Goal: Find contact information: Find contact information

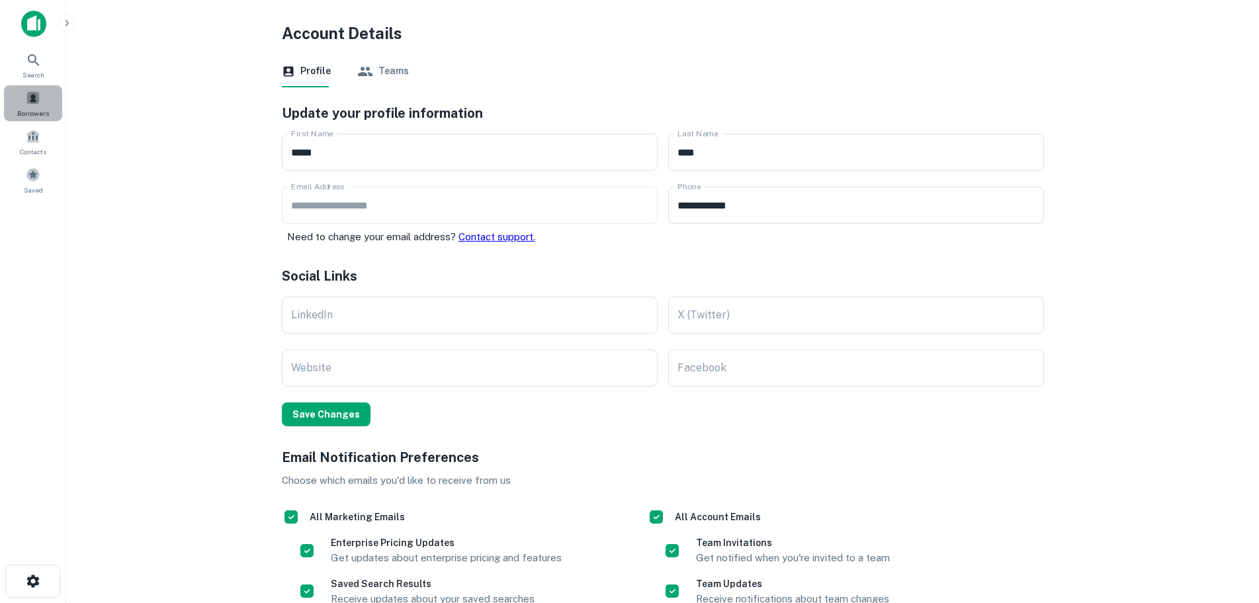
click at [42, 107] on div "Borrowers" at bounding box center [33, 103] width 58 height 36
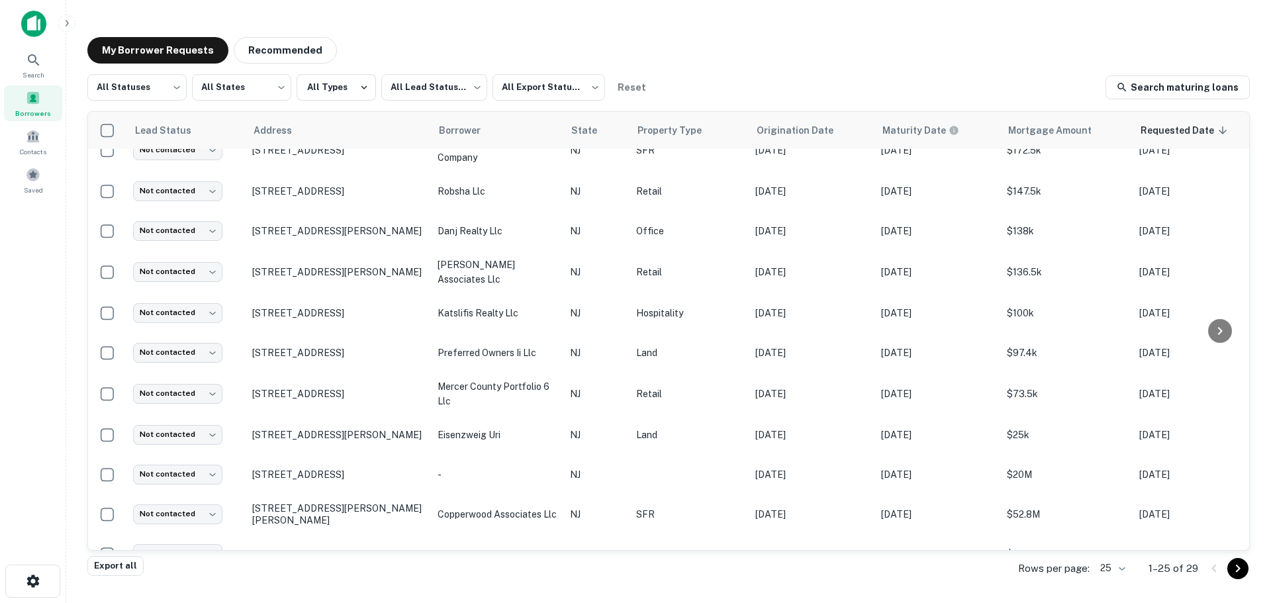
scroll to position [47, 0]
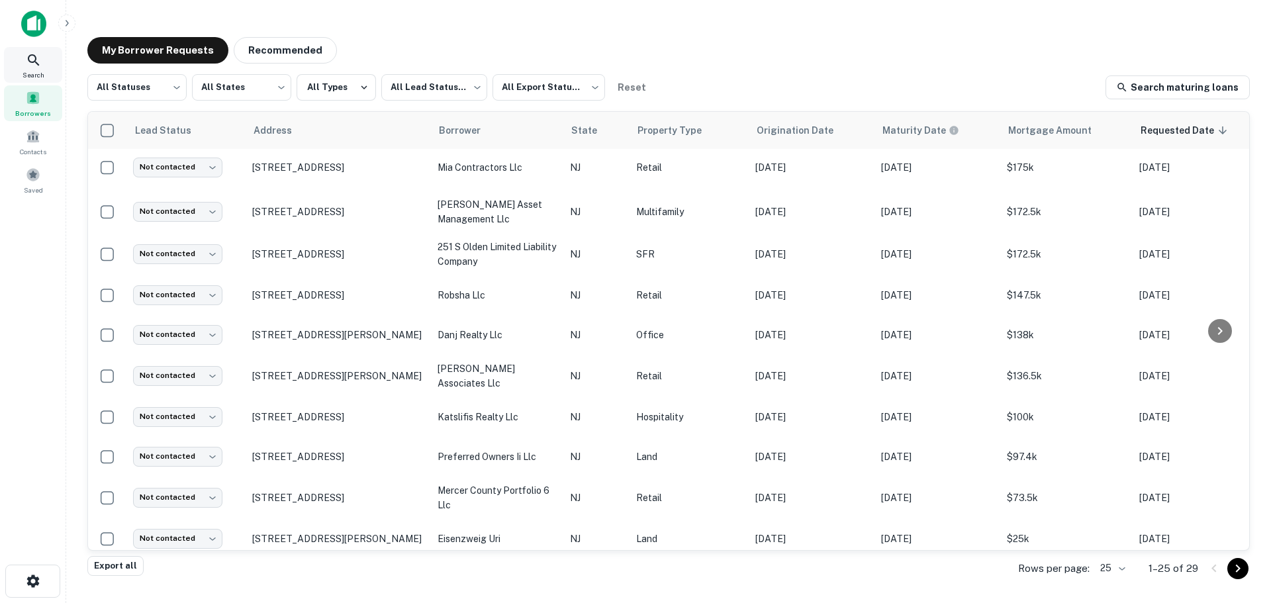
click at [44, 79] on span "Search" at bounding box center [33, 74] width 22 height 11
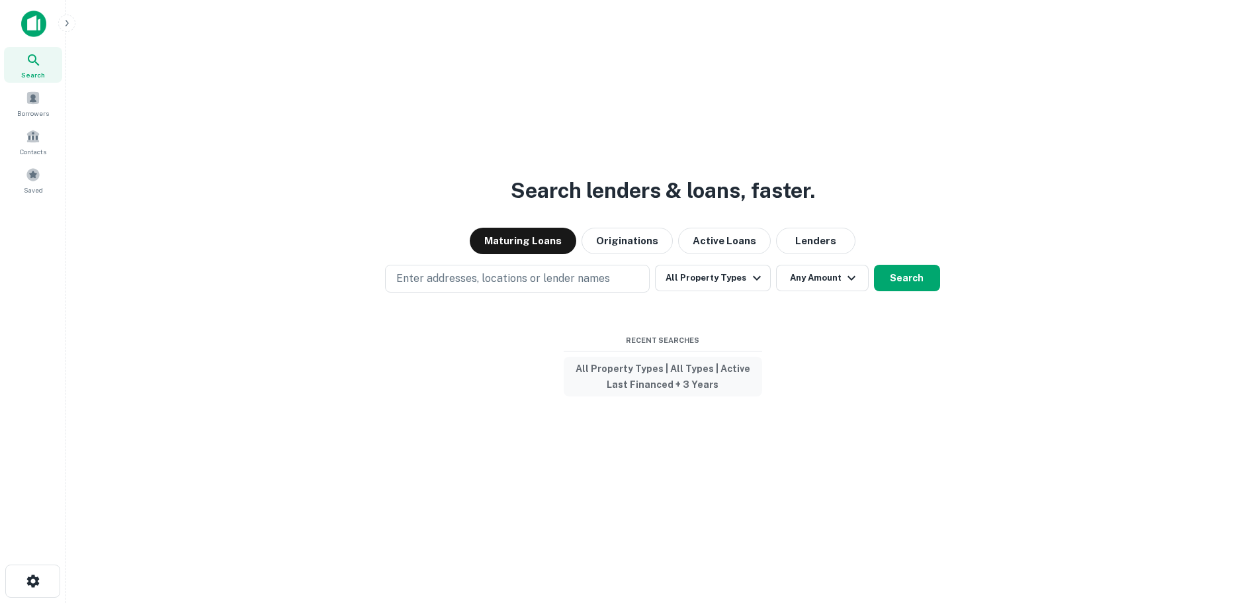
click at [656, 384] on button "All Property Types | All Types | Active Last Financed + 3 Years" at bounding box center [663, 377] width 199 height 40
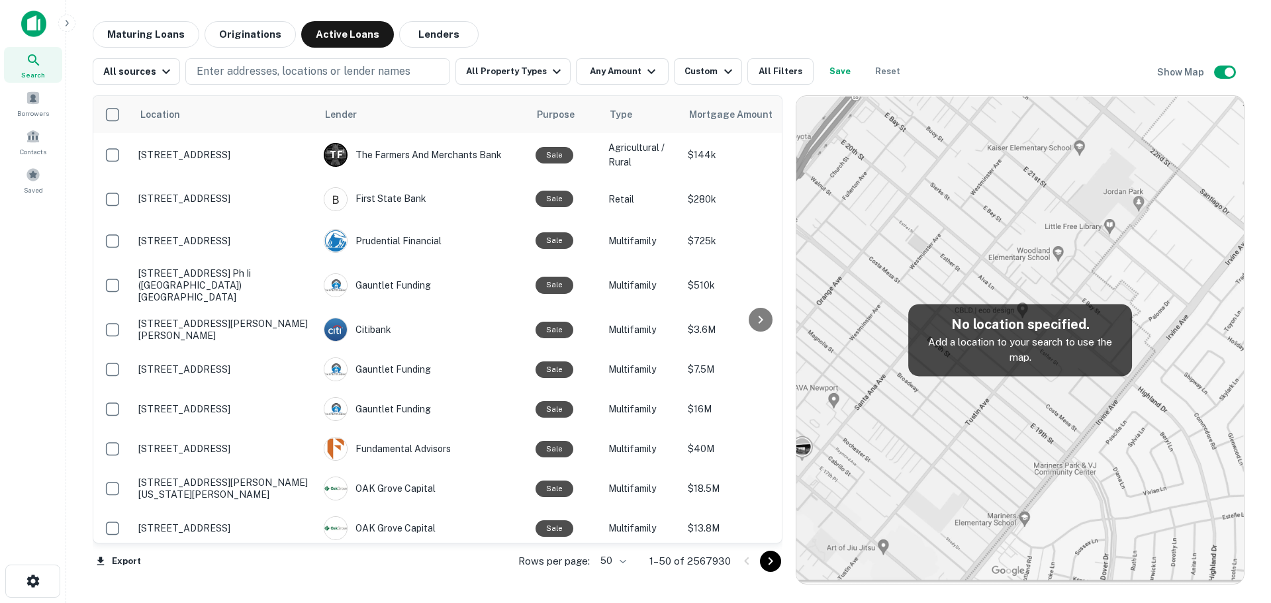
scroll to position [47, 0]
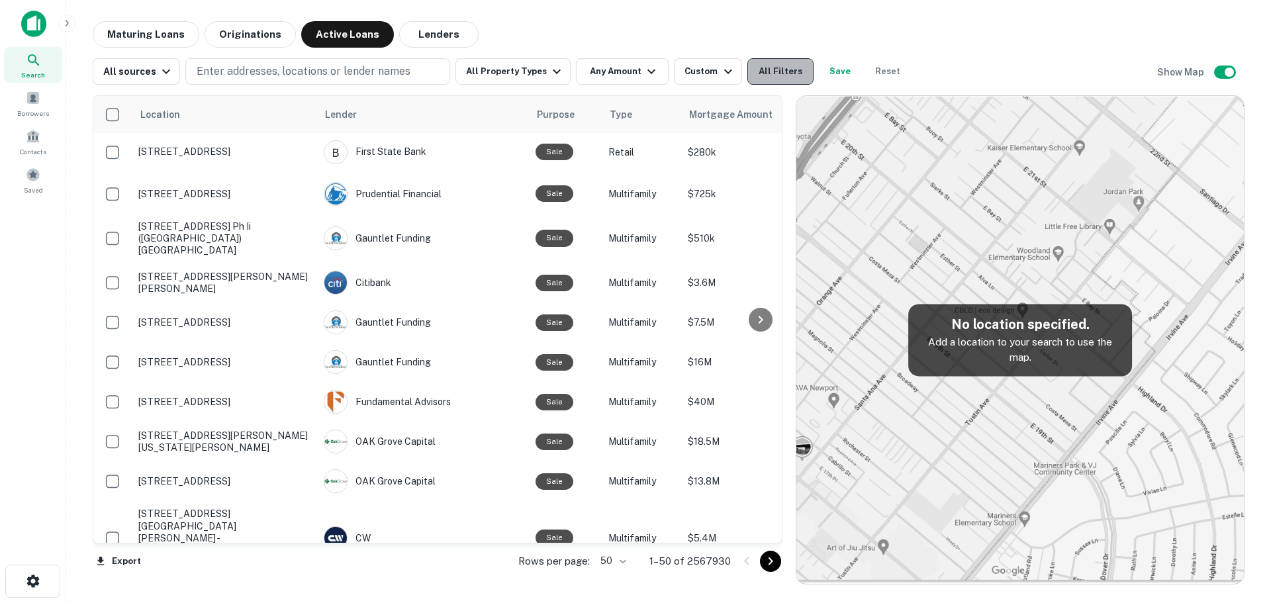
click at [774, 70] on button "All Filters" at bounding box center [780, 71] width 66 height 26
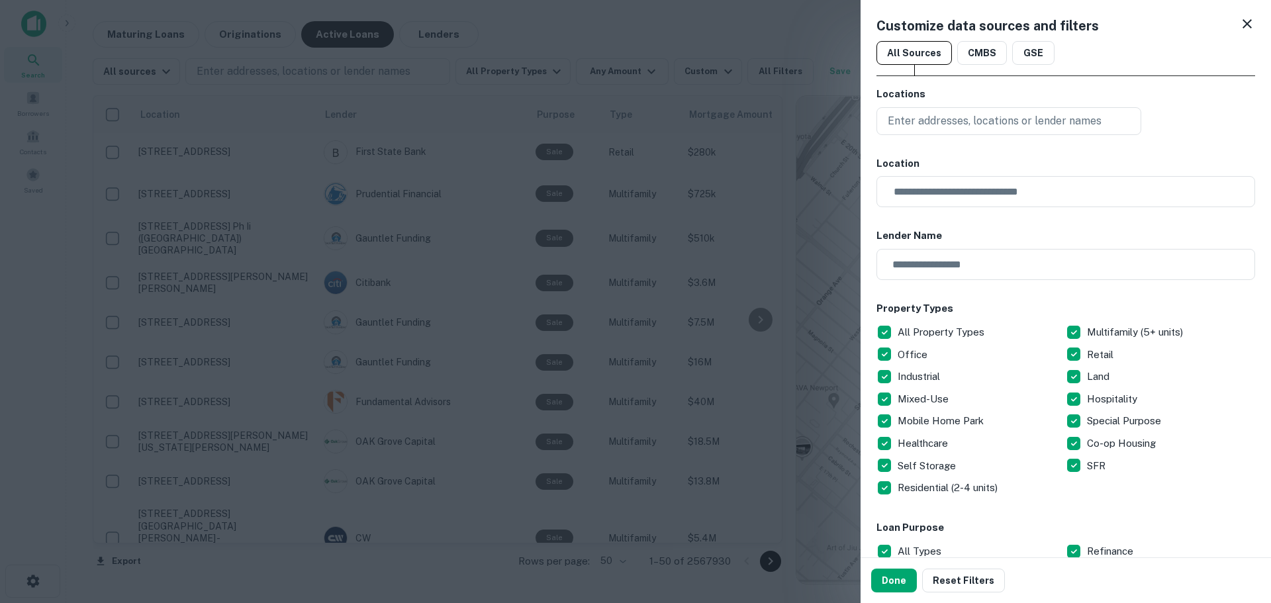
click at [1243, 22] on icon at bounding box center [1247, 24] width 16 height 16
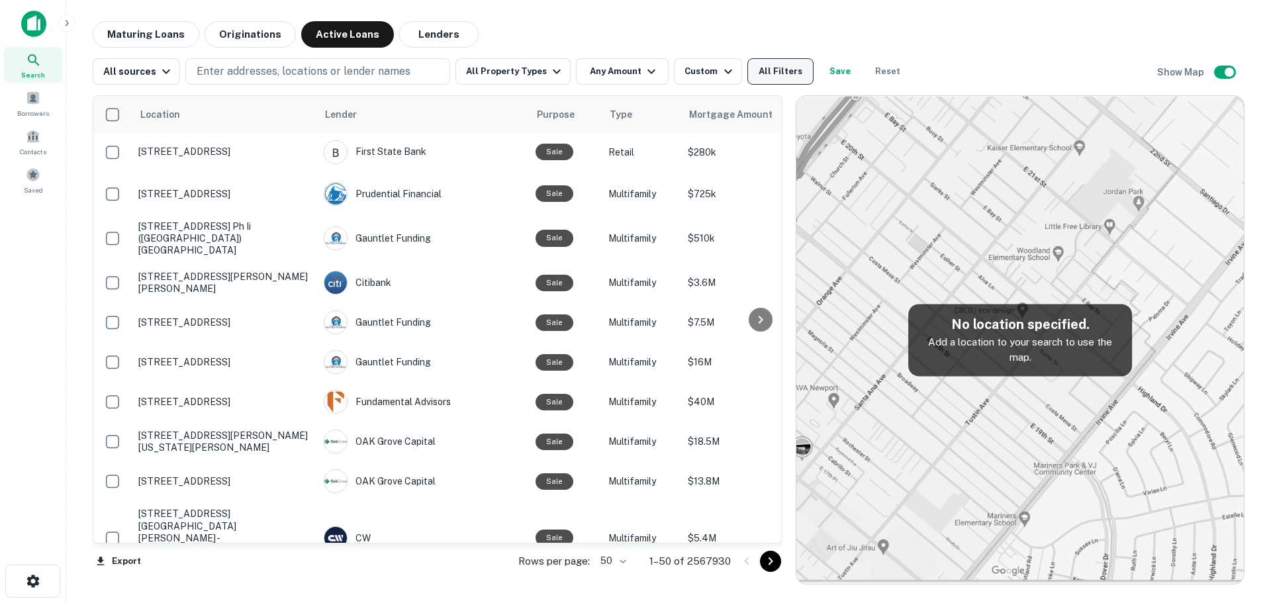
click at [776, 72] on button "All Filters" at bounding box center [780, 71] width 66 height 26
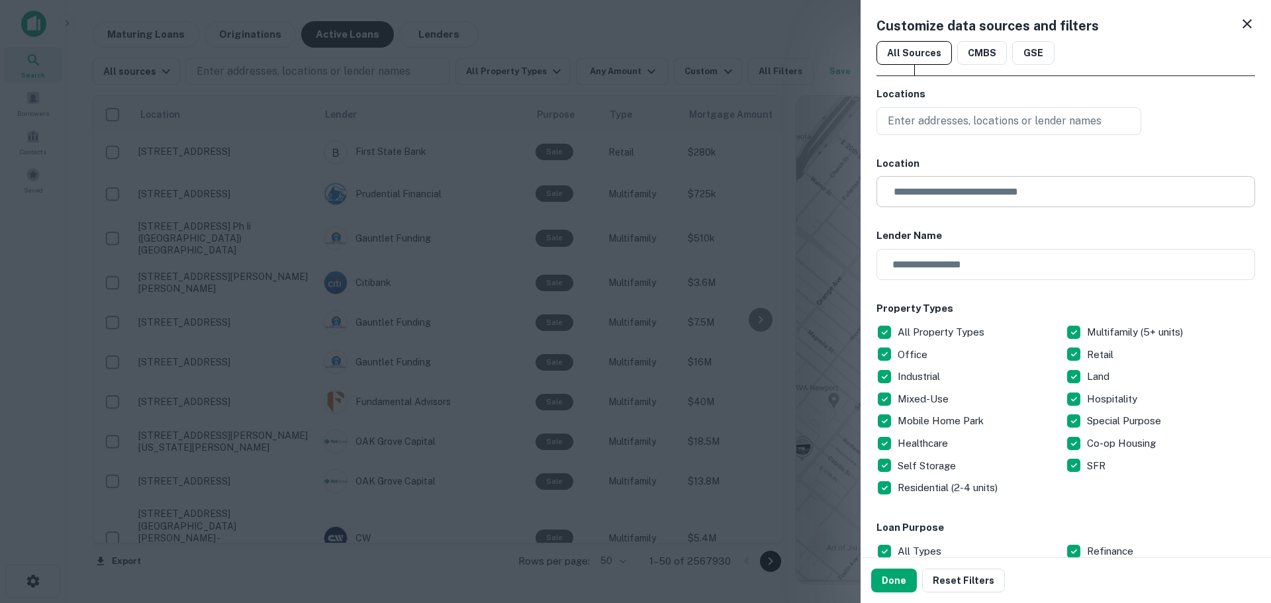
click at [910, 201] on input "text" at bounding box center [1069, 191] width 369 height 31
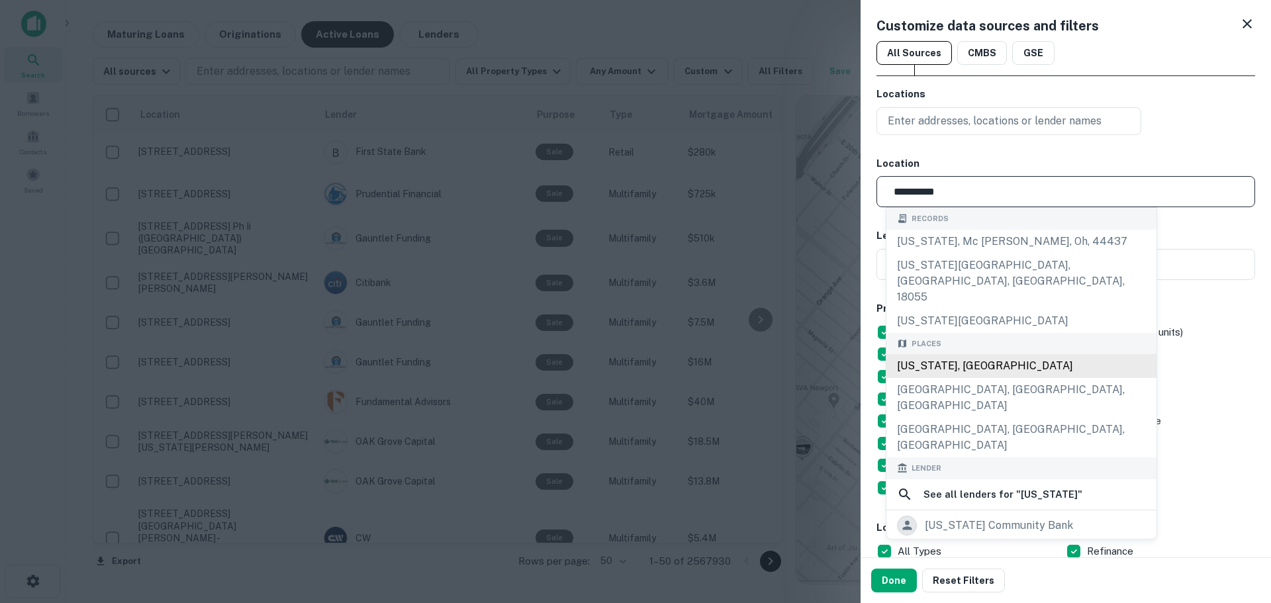
click at [942, 354] on div "New Jersey, USA" at bounding box center [1021, 366] width 270 height 24
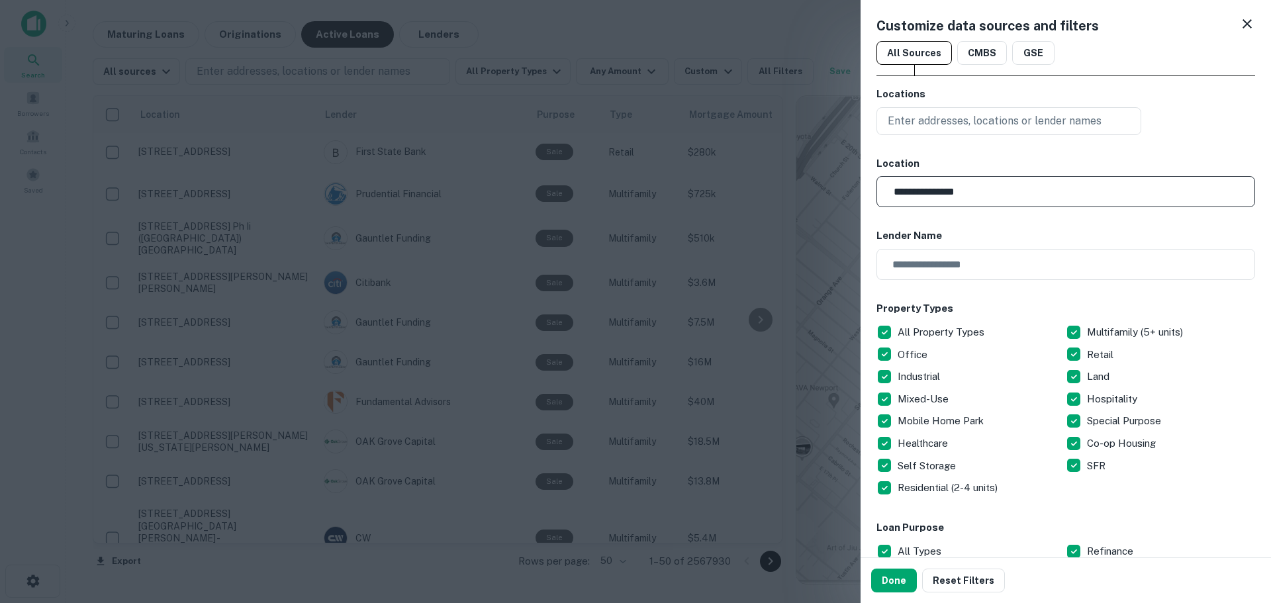
type input "**********"
click at [1065, 159] on h6 "Location" at bounding box center [1065, 163] width 379 height 15
click at [907, 580] on button "Done" at bounding box center [894, 580] width 46 height 24
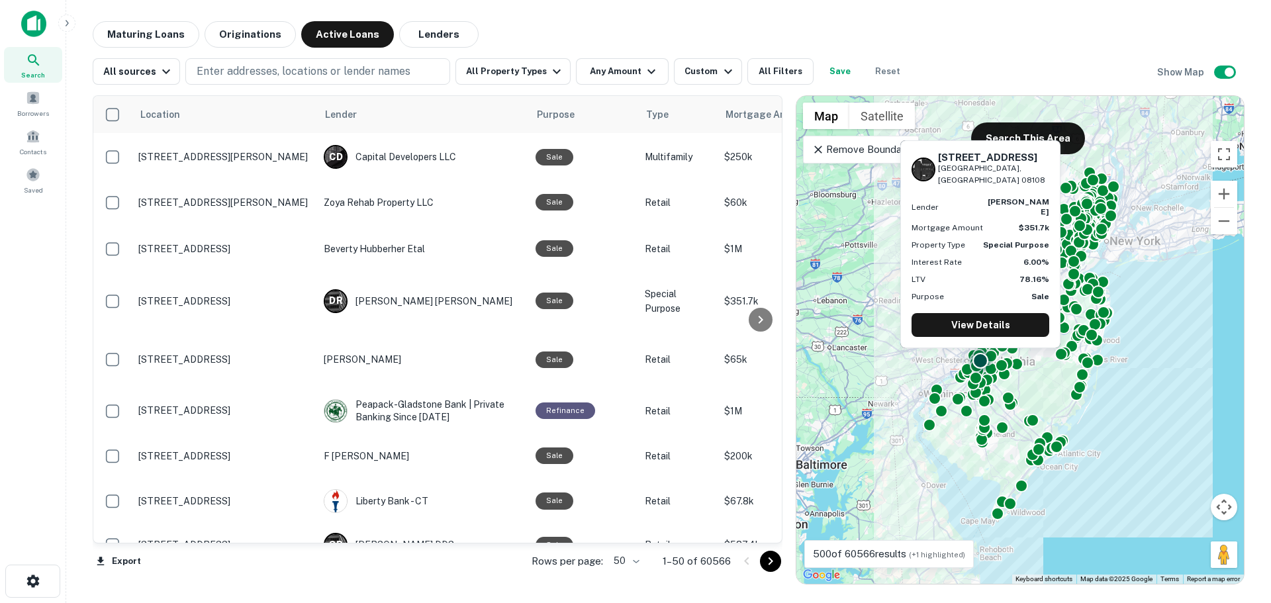
scroll to position [510, 0]
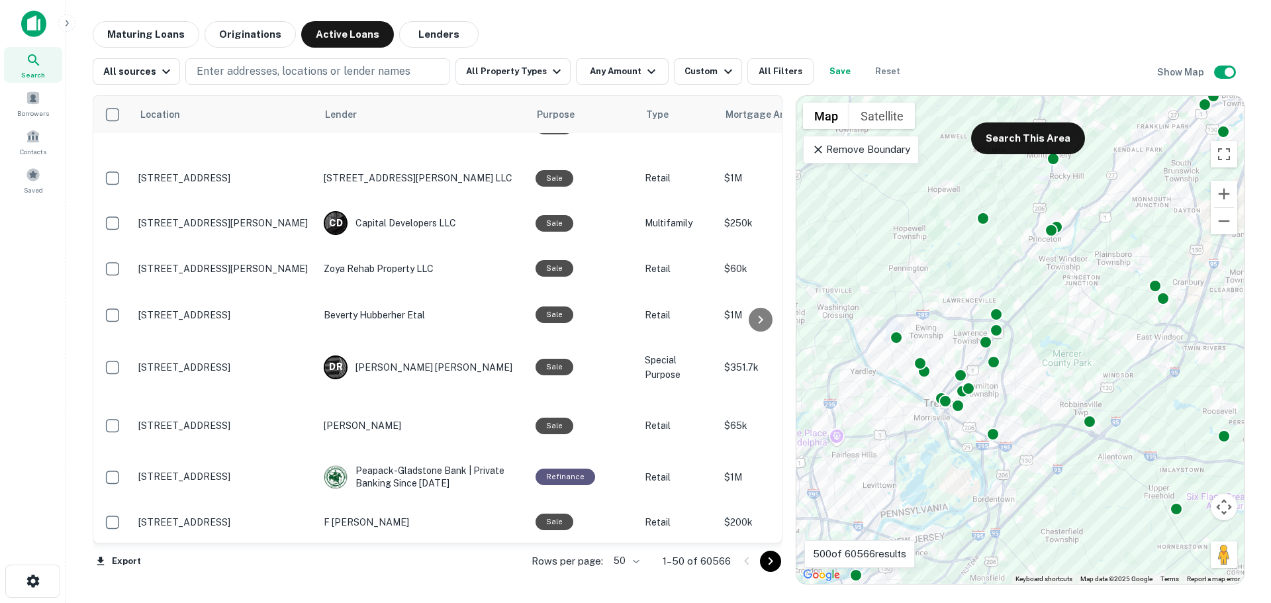
drag, startPoint x: 1126, startPoint y: 476, endPoint x: 1040, endPoint y: 386, distance: 125.0
click at [1040, 386] on div "To activate drag with keyboard, press Alt + Enter. Once in keyboard drag state,…" at bounding box center [1019, 340] width 447 height 488
click at [1088, 418] on div at bounding box center [1089, 418] width 19 height 19
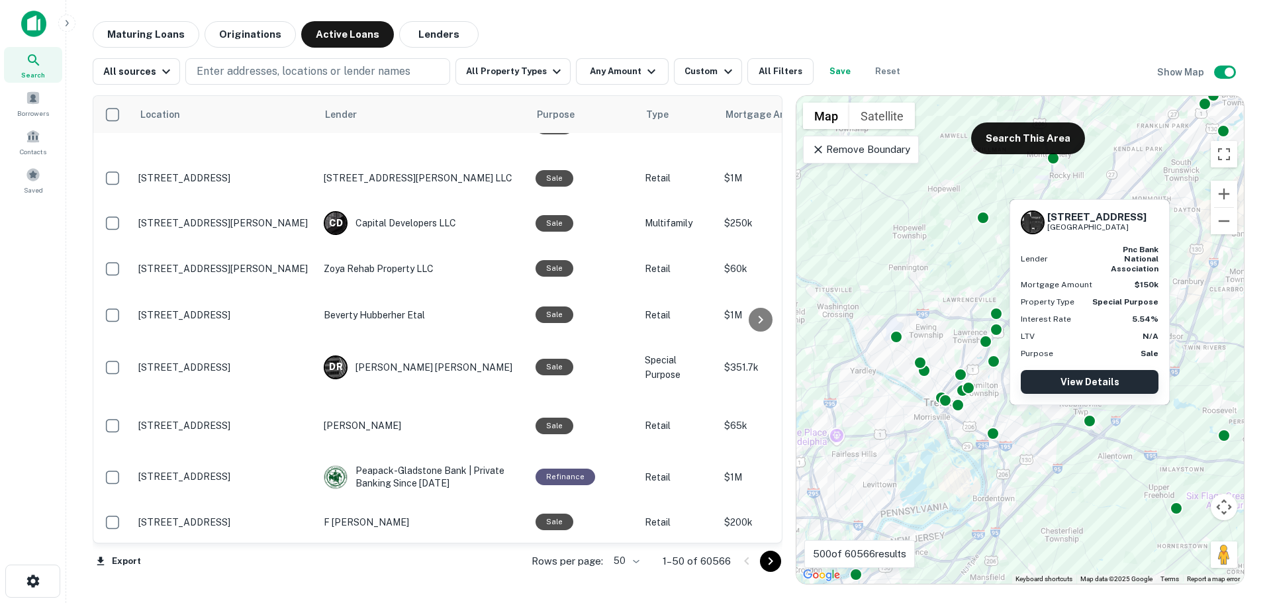
click at [1091, 383] on link "View Details" at bounding box center [1089, 382] width 138 height 24
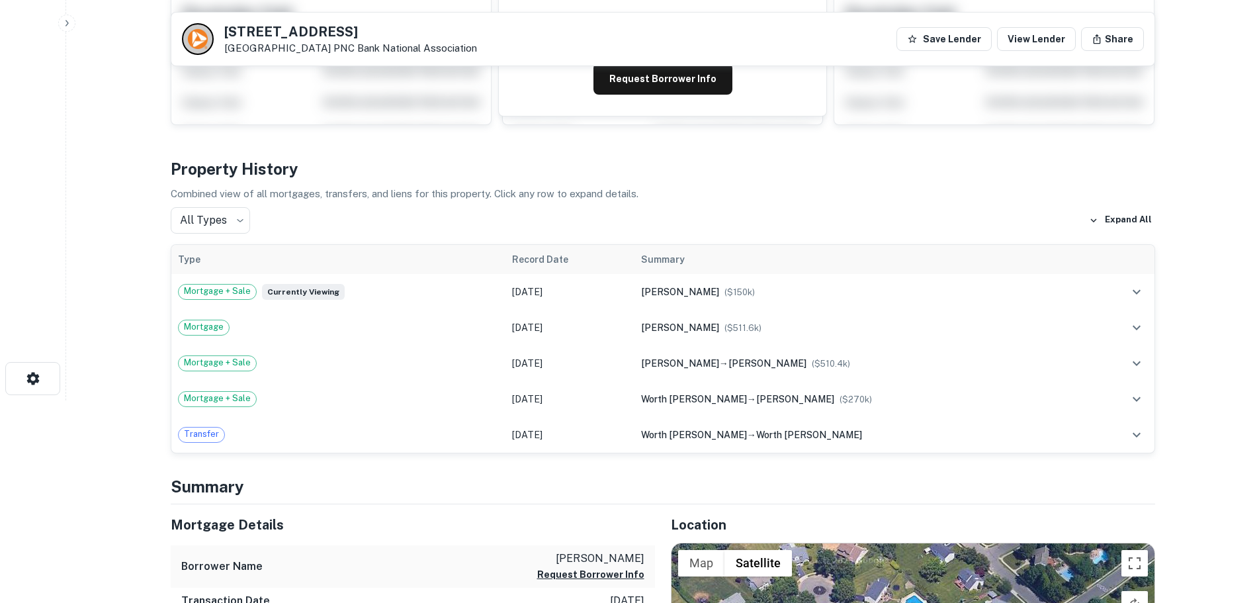
scroll to position [132, 0]
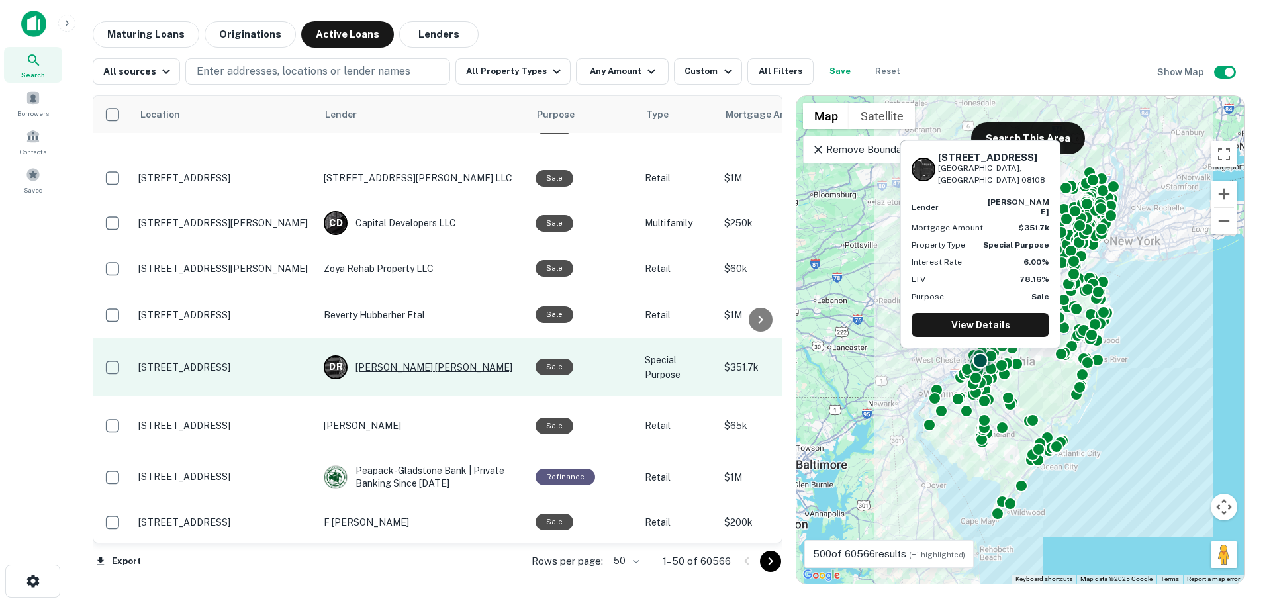
click at [391, 355] on div "D R David Ross Twombly" at bounding box center [423, 367] width 199 height 24
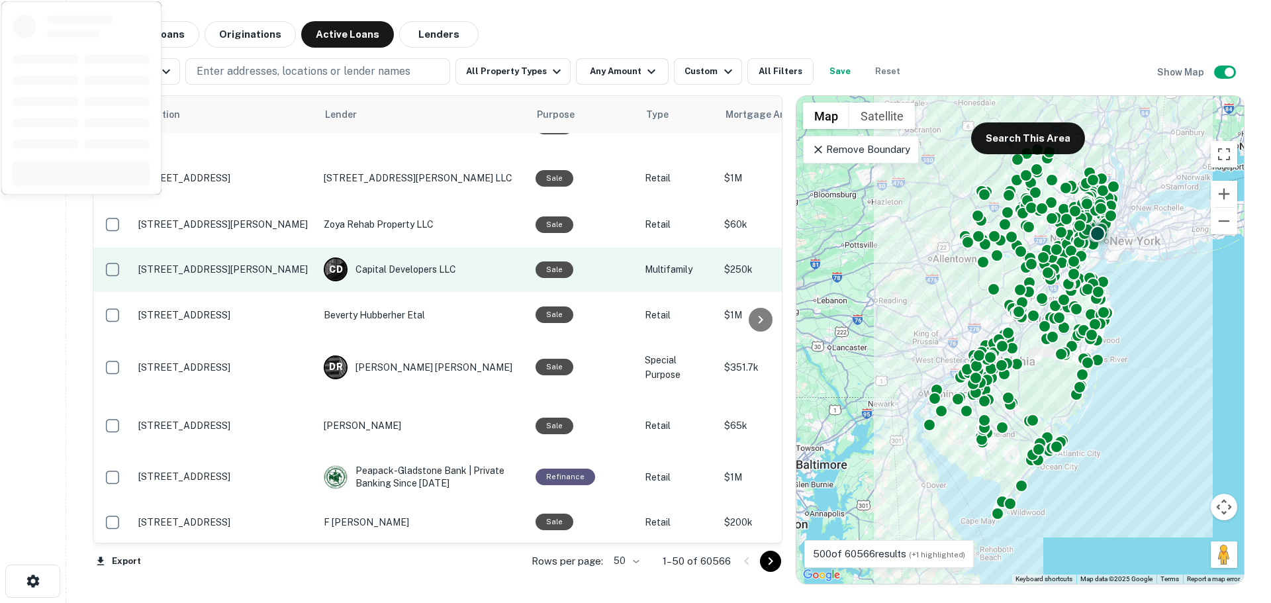
scroll to position [312, 0]
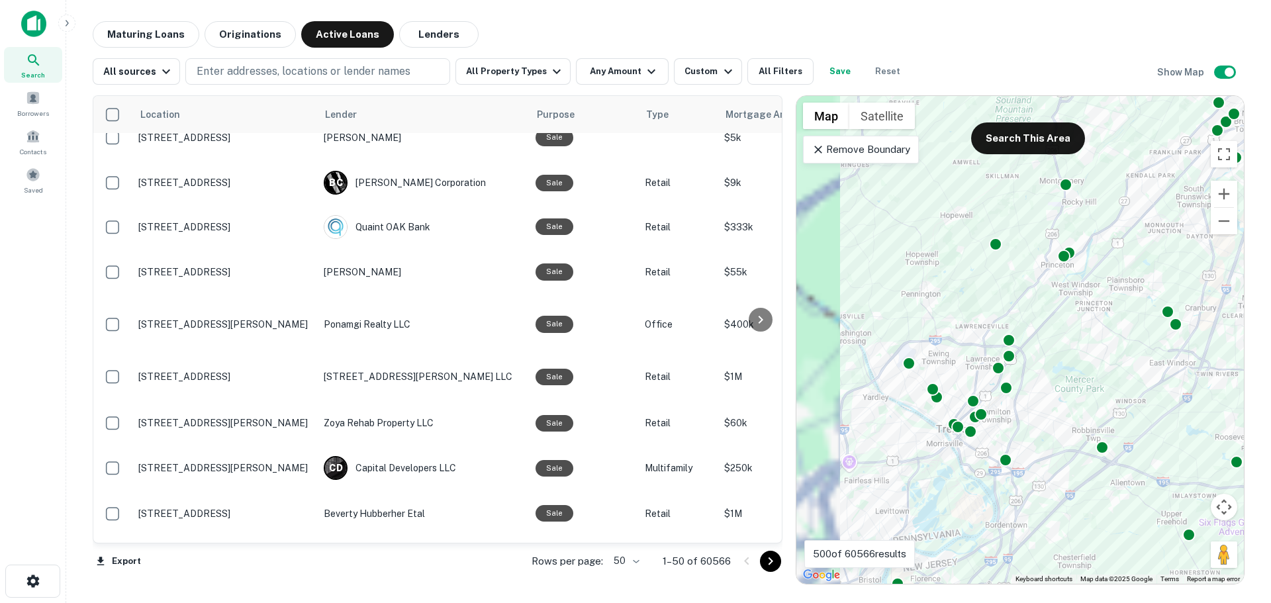
drag, startPoint x: 874, startPoint y: 382, endPoint x: 1168, endPoint y: 353, distance: 295.3
click at [1167, 353] on div "To activate drag with keyboard, press Alt + Enter. Once in keyboard drag state,…" at bounding box center [1019, 340] width 447 height 488
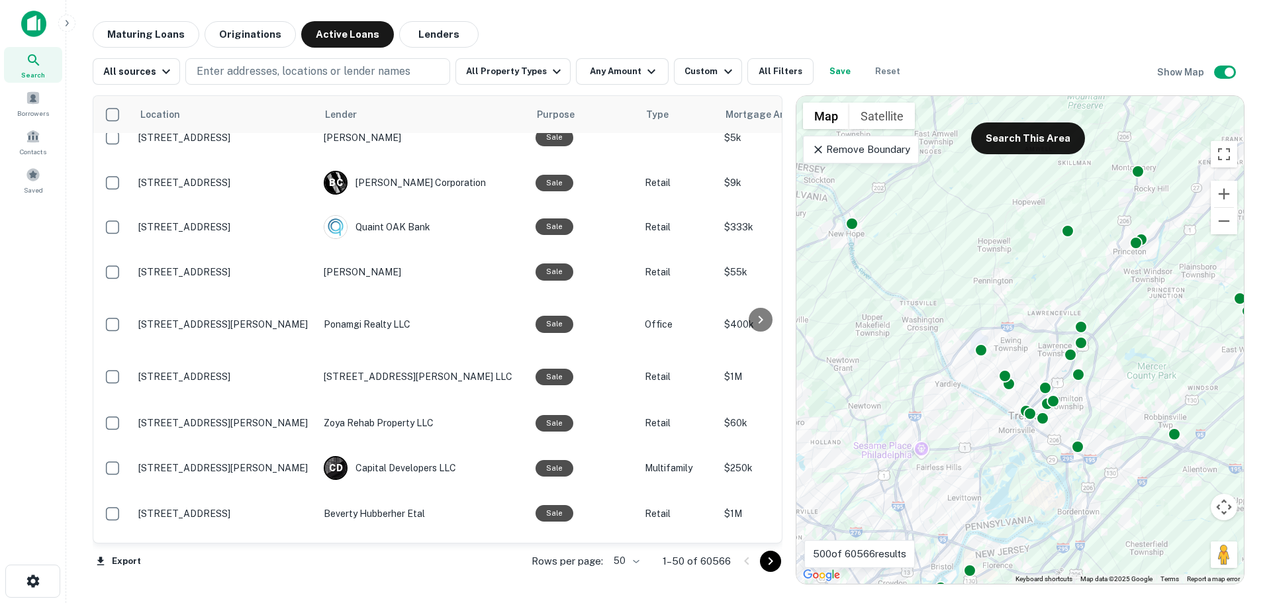
drag, startPoint x: 1151, startPoint y: 408, endPoint x: 1164, endPoint y: 351, distance: 59.1
click at [1164, 351] on div "To activate drag with keyboard, press Alt + Enter. Once in keyboard drag state,…" at bounding box center [1019, 340] width 447 height 488
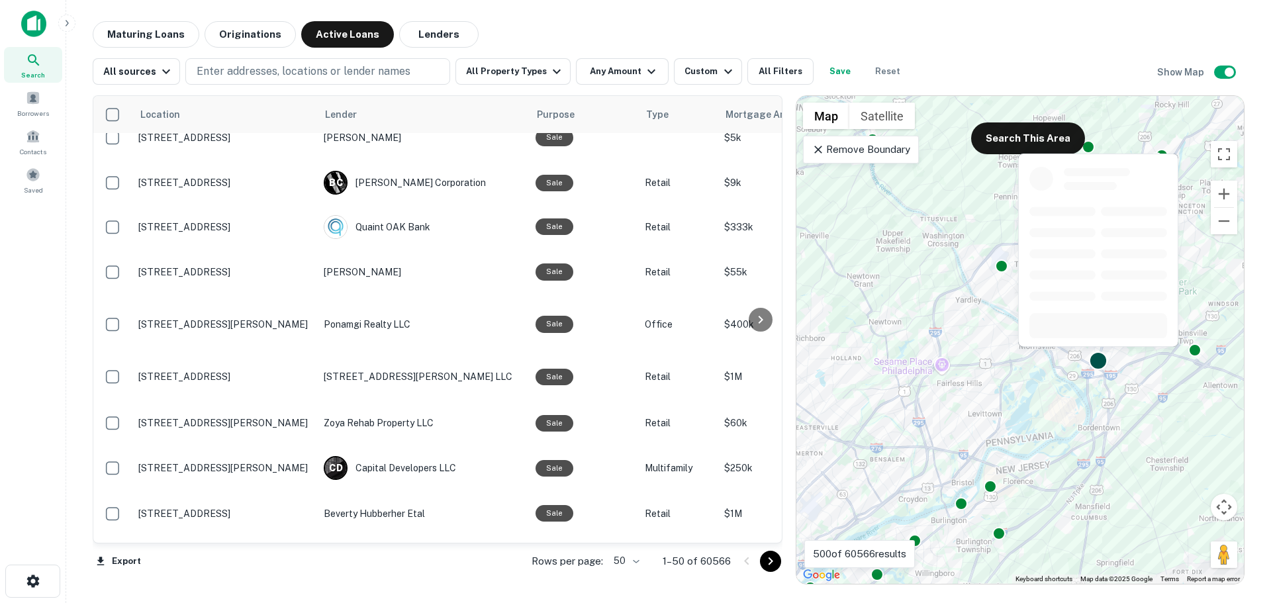
click at [1099, 359] on div at bounding box center [1098, 360] width 19 height 19
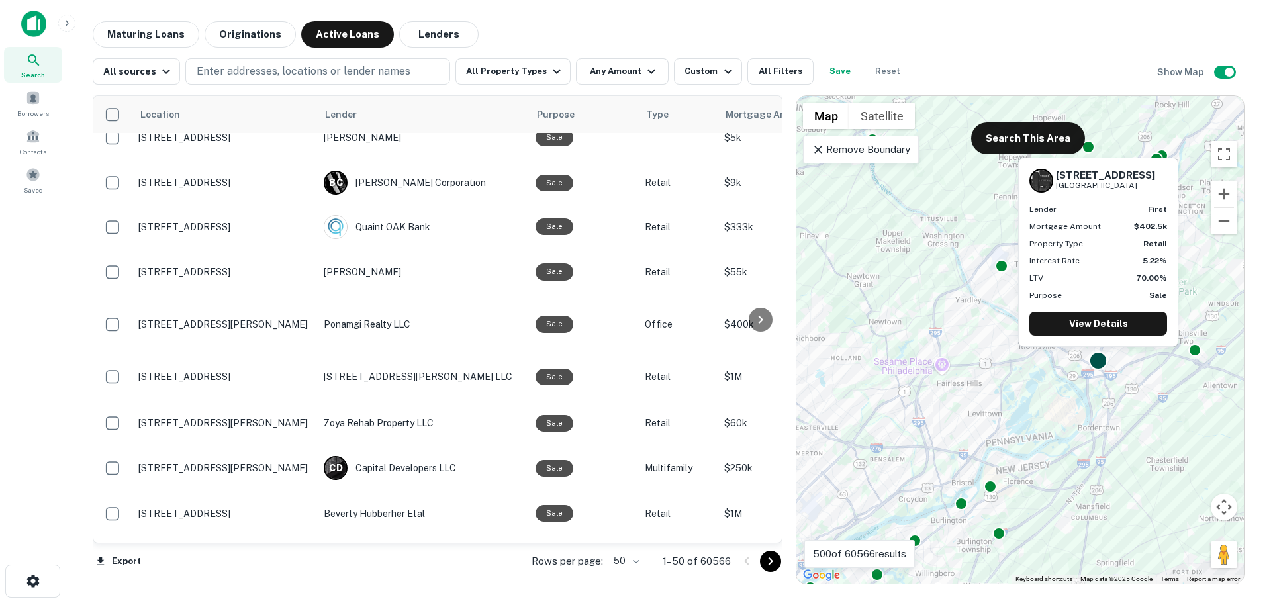
click at [1099, 359] on div at bounding box center [1098, 360] width 19 height 19
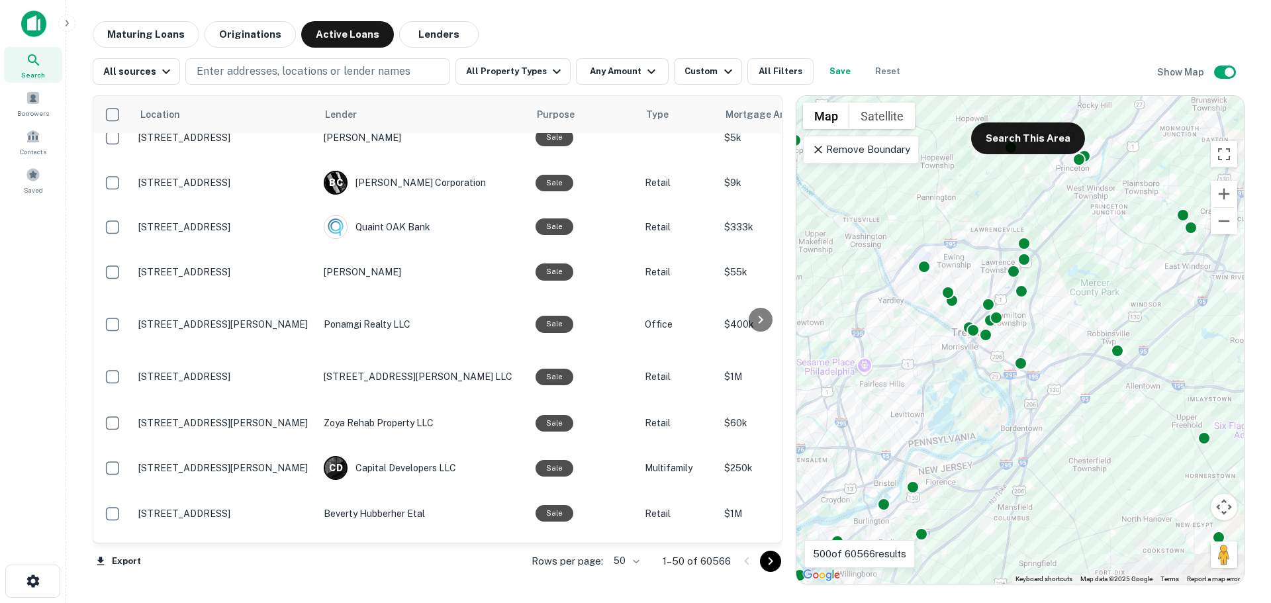
drag, startPoint x: 1132, startPoint y: 305, endPoint x: 1052, endPoint y: 306, distance: 80.1
click at [1052, 306] on div "To activate drag with keyboard, press Alt + Enter. Once in keyboard drag state,…" at bounding box center [1019, 340] width 447 height 488
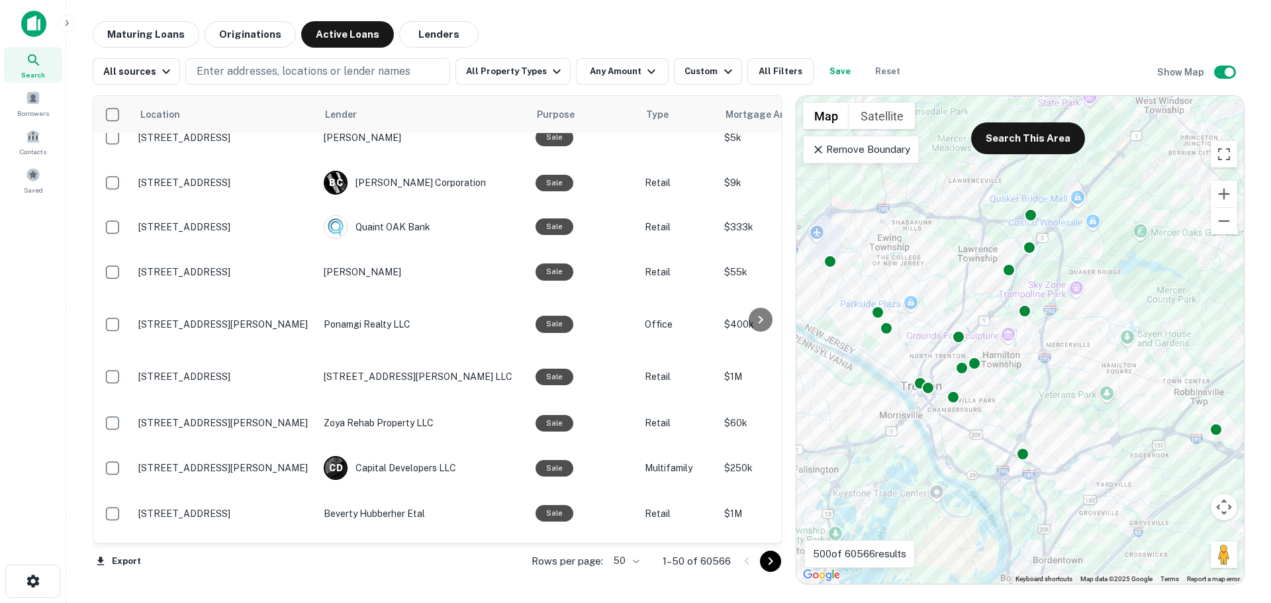
drag, startPoint x: 1040, startPoint y: 295, endPoint x: 1080, endPoint y: 295, distance: 40.4
click at [1080, 295] on div "To activate drag with keyboard, press Alt + Enter. Once in keyboard drag state,…" at bounding box center [1019, 340] width 447 height 488
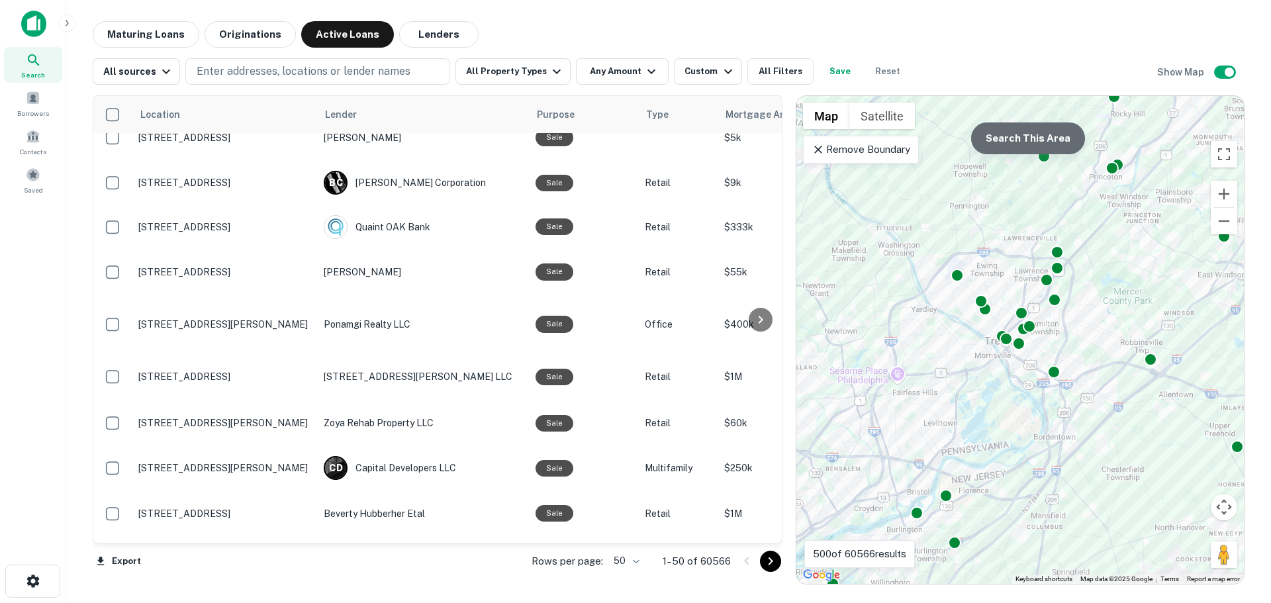
click at [1035, 136] on button "Search This Area" at bounding box center [1028, 138] width 114 height 32
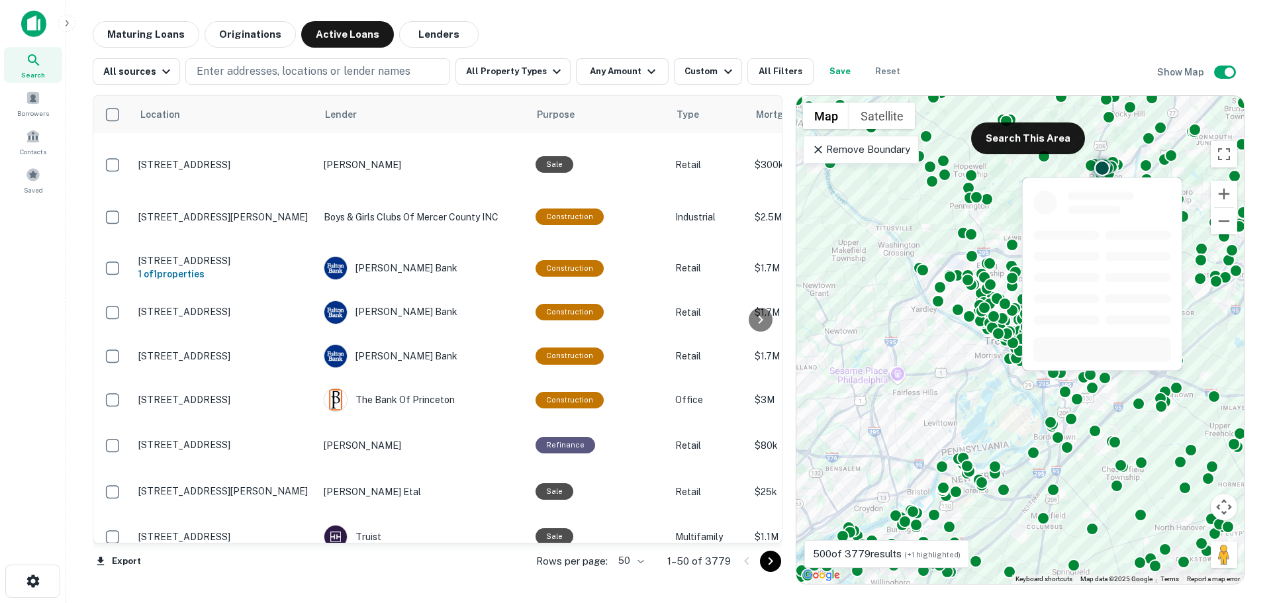
scroll to position [1391, 0]
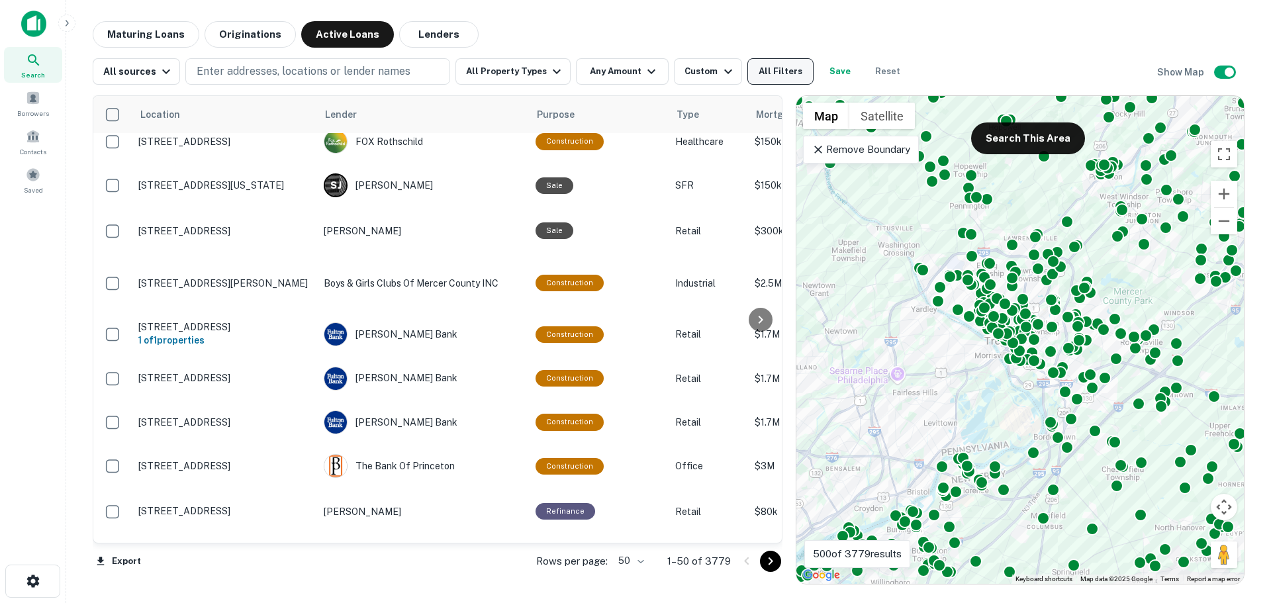
click at [756, 74] on button "All Filters" at bounding box center [780, 71] width 66 height 26
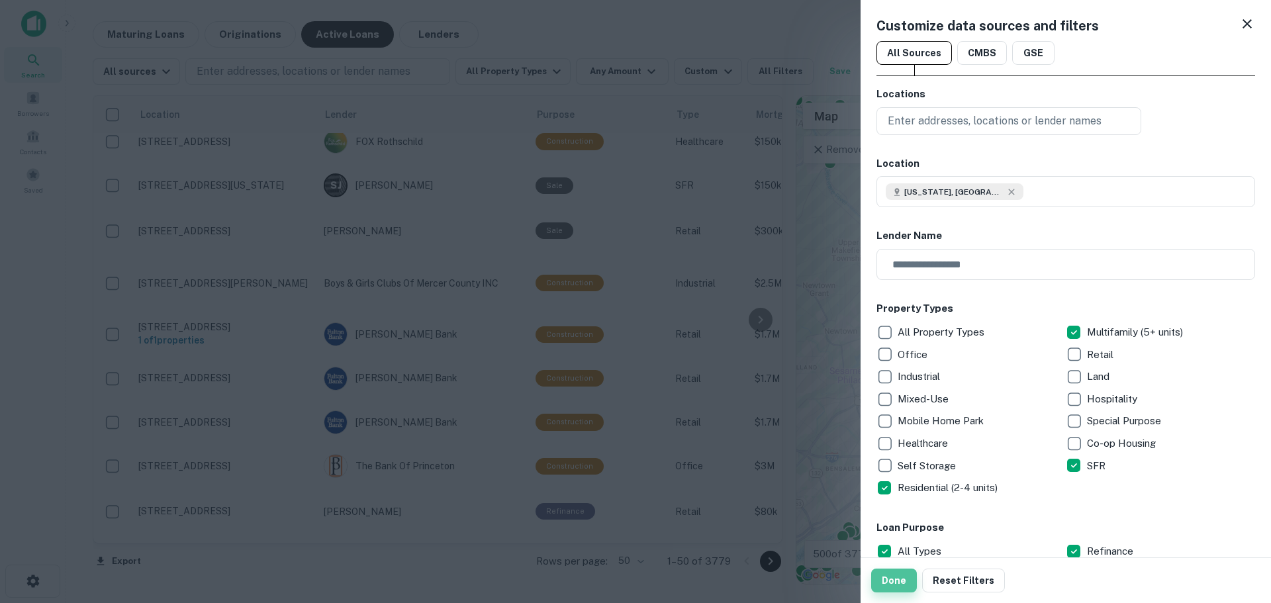
click at [889, 576] on button "Done" at bounding box center [894, 580] width 46 height 24
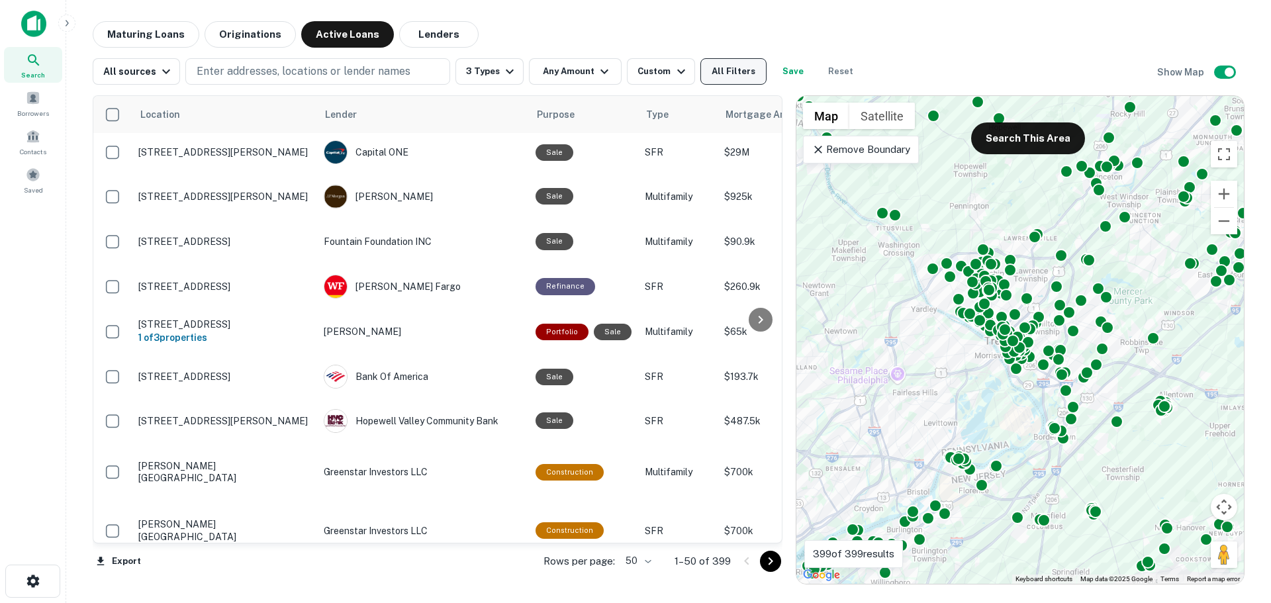
click at [744, 73] on button "All Filters" at bounding box center [733, 71] width 66 height 26
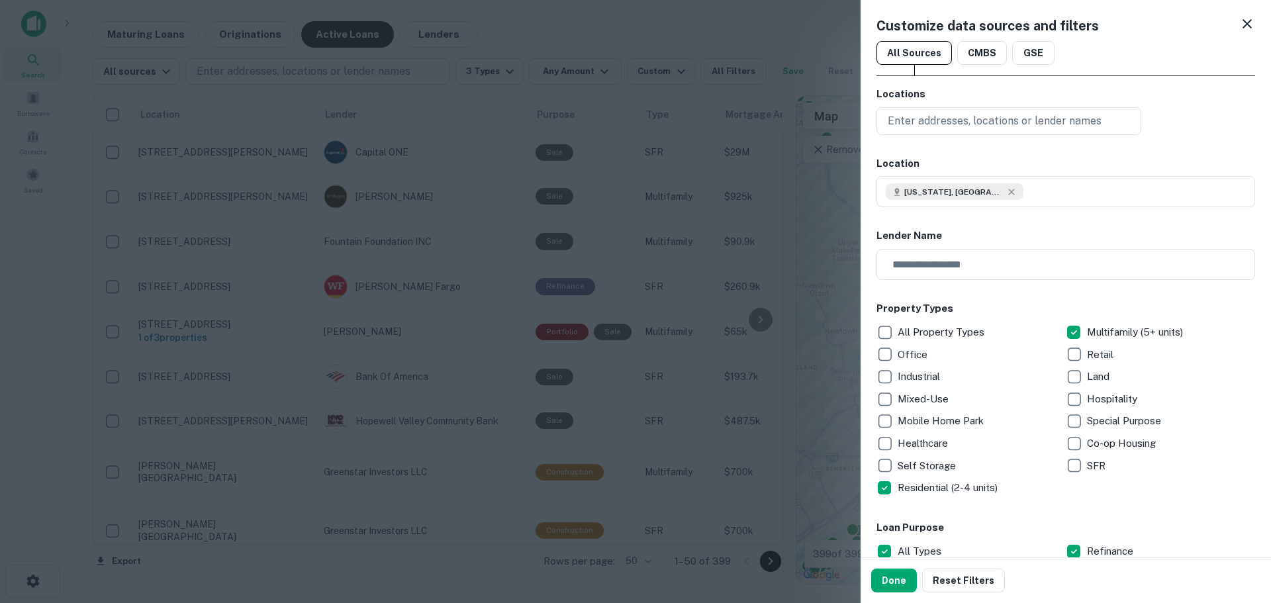
click at [772, 34] on div at bounding box center [635, 301] width 1271 height 603
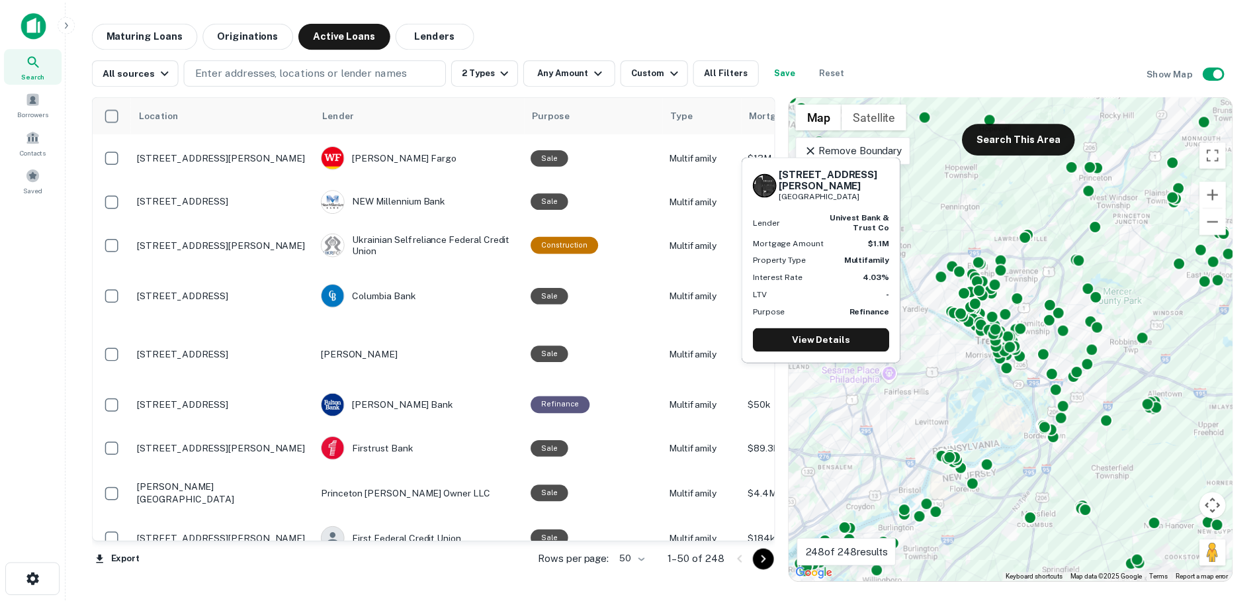
scroll to position [1900, 0]
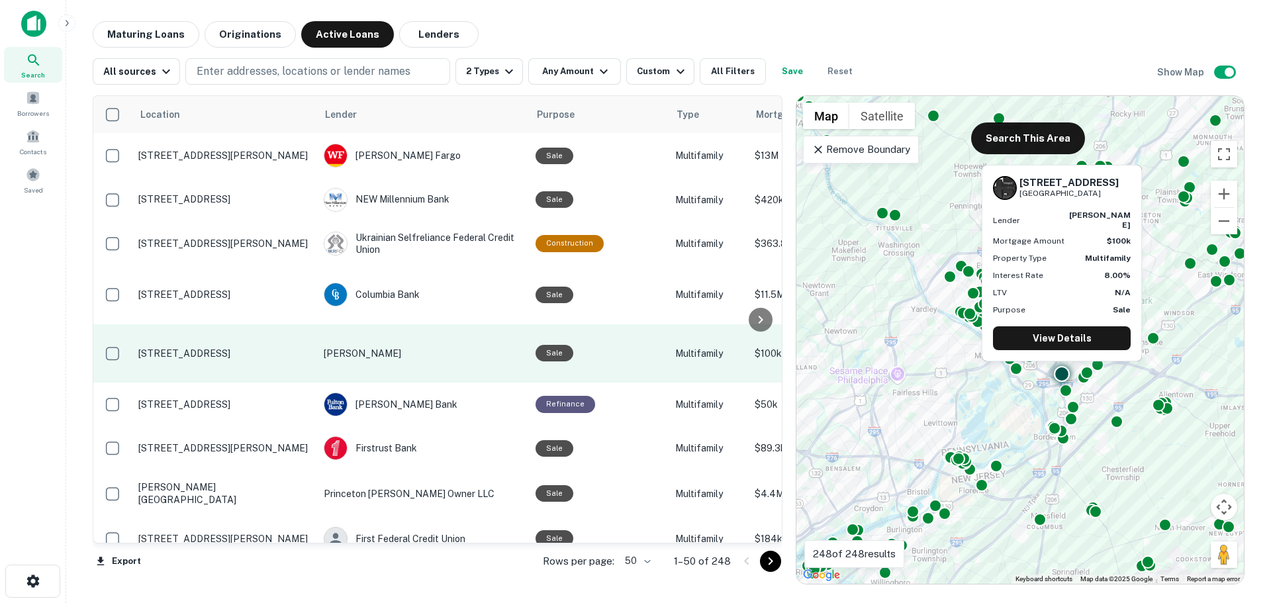
click at [406, 346] on p "Vikram J Madan" at bounding box center [423, 353] width 199 height 15
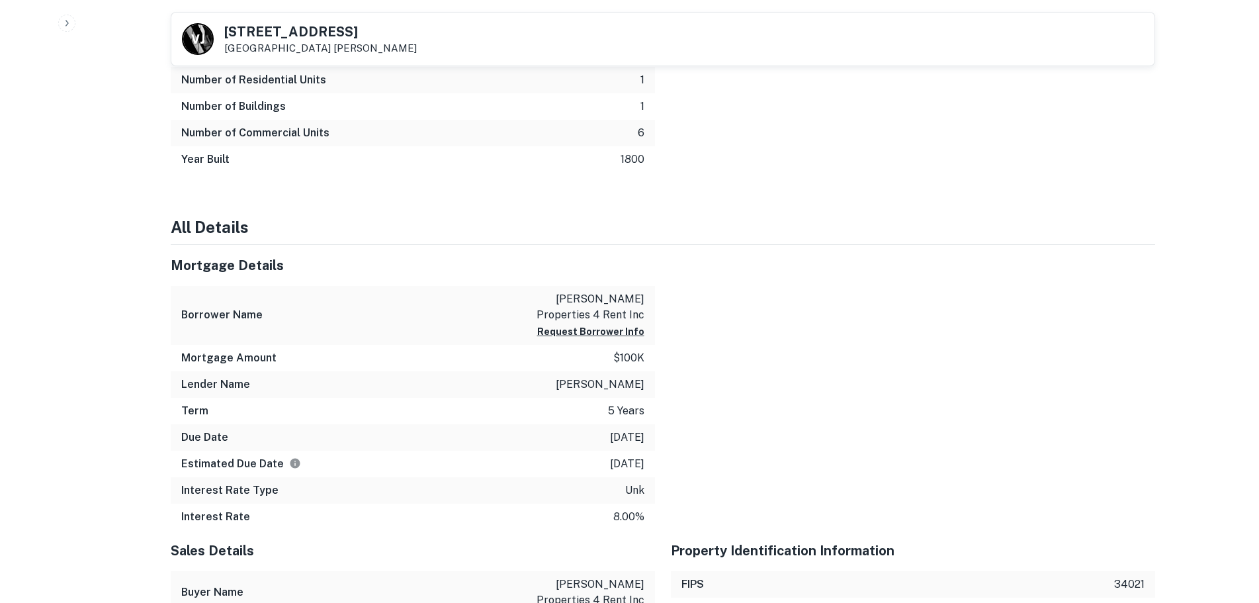
scroll to position [794, 0]
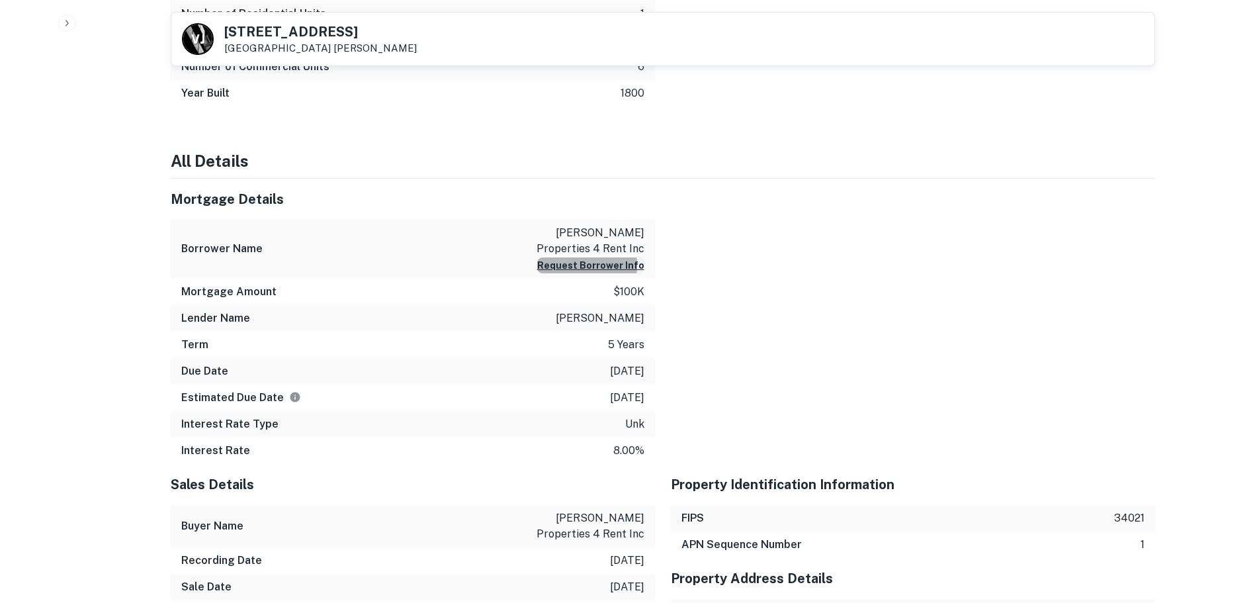
click at [553, 265] on button "Request Borrower Info" at bounding box center [590, 265] width 107 height 16
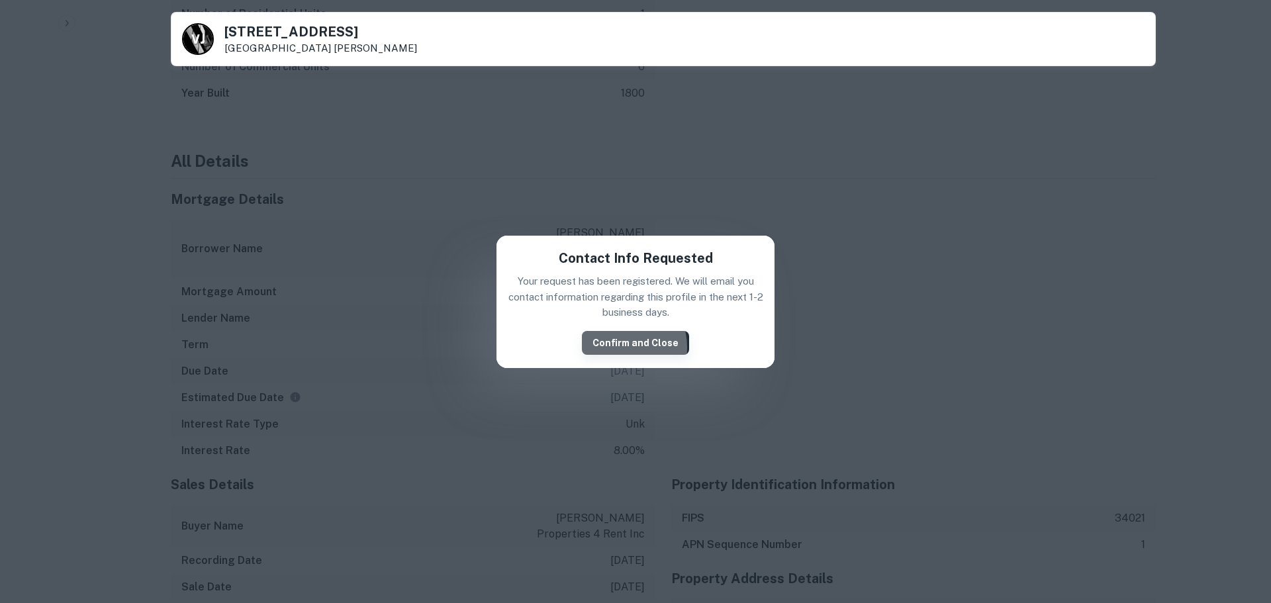
click at [623, 347] on button "Confirm and Close" at bounding box center [635, 343] width 107 height 24
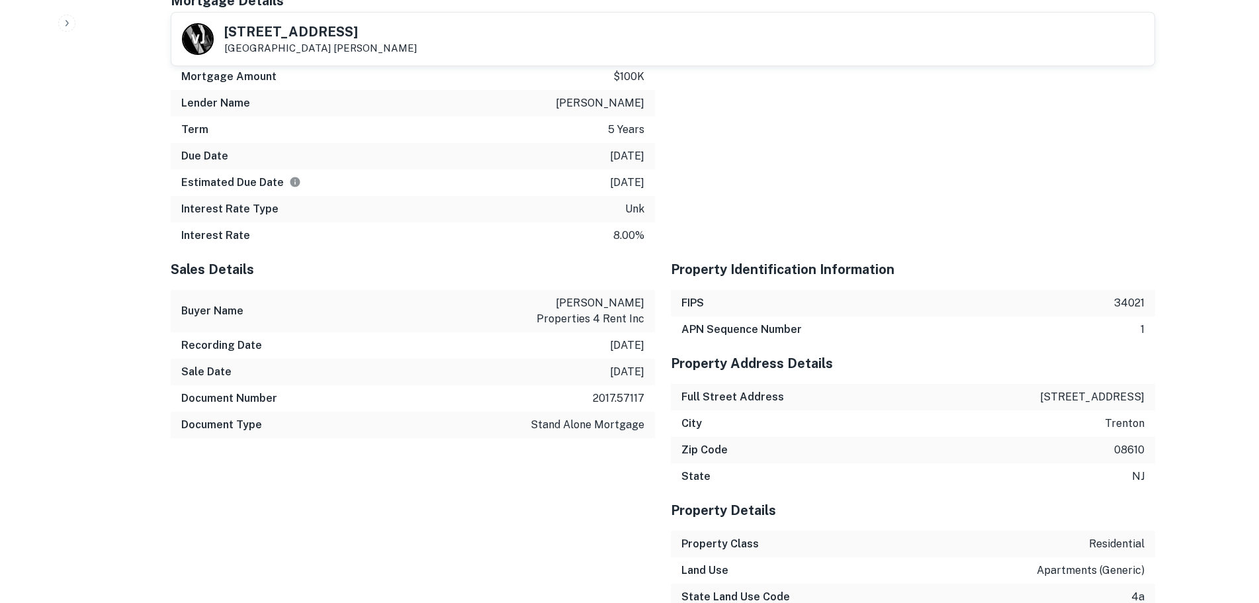
scroll to position [951, 0]
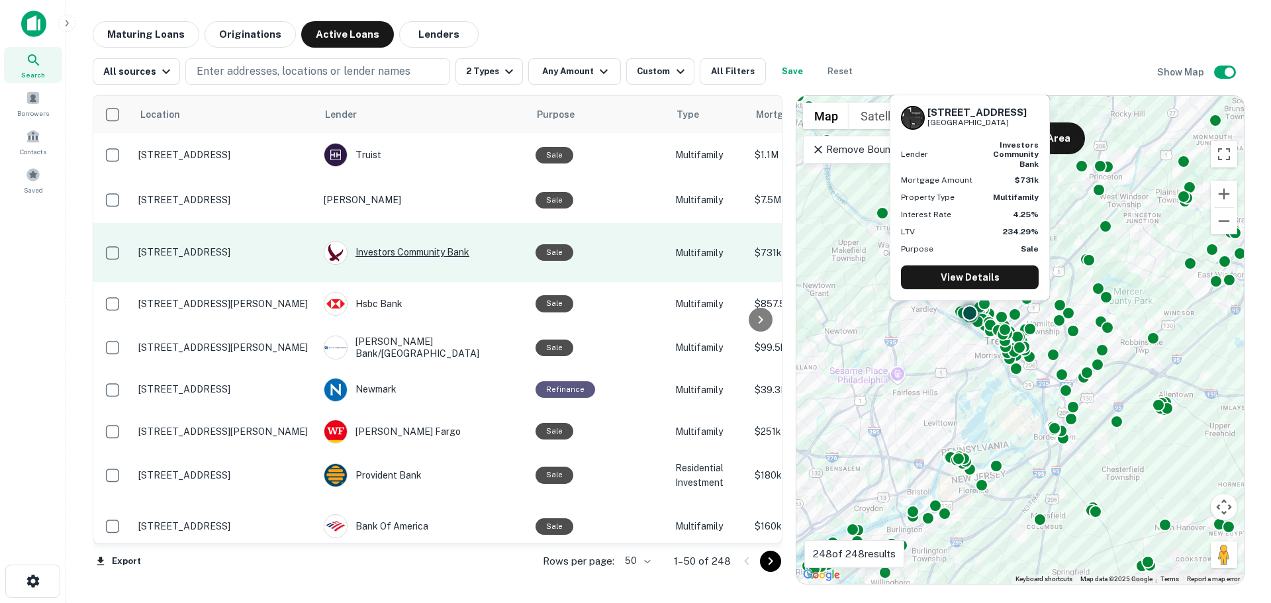
click at [461, 261] on div "Investors Community Bank" at bounding box center [423, 253] width 199 height 24
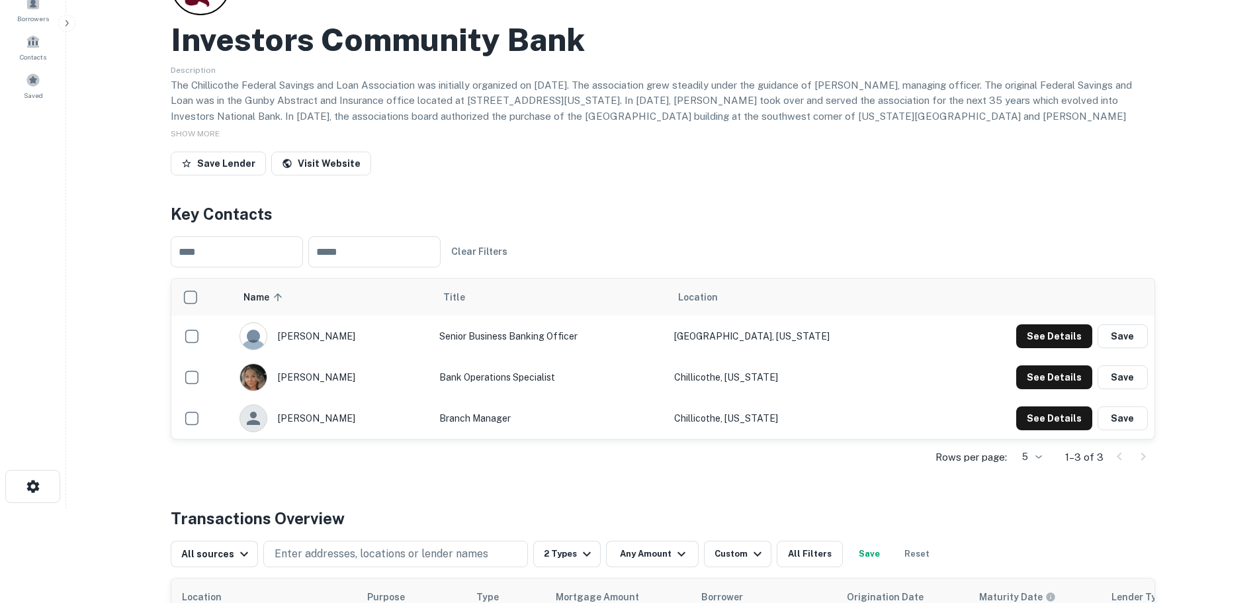
scroll to position [66, 0]
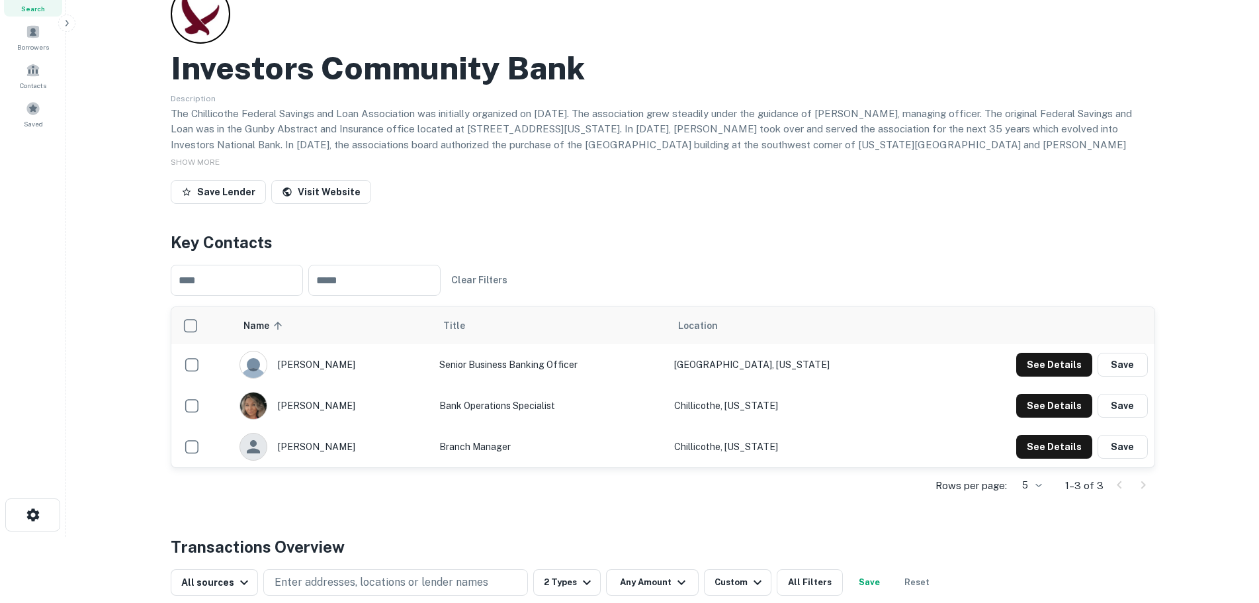
click at [1141, 484] on div at bounding box center [1131, 484] width 45 height 21
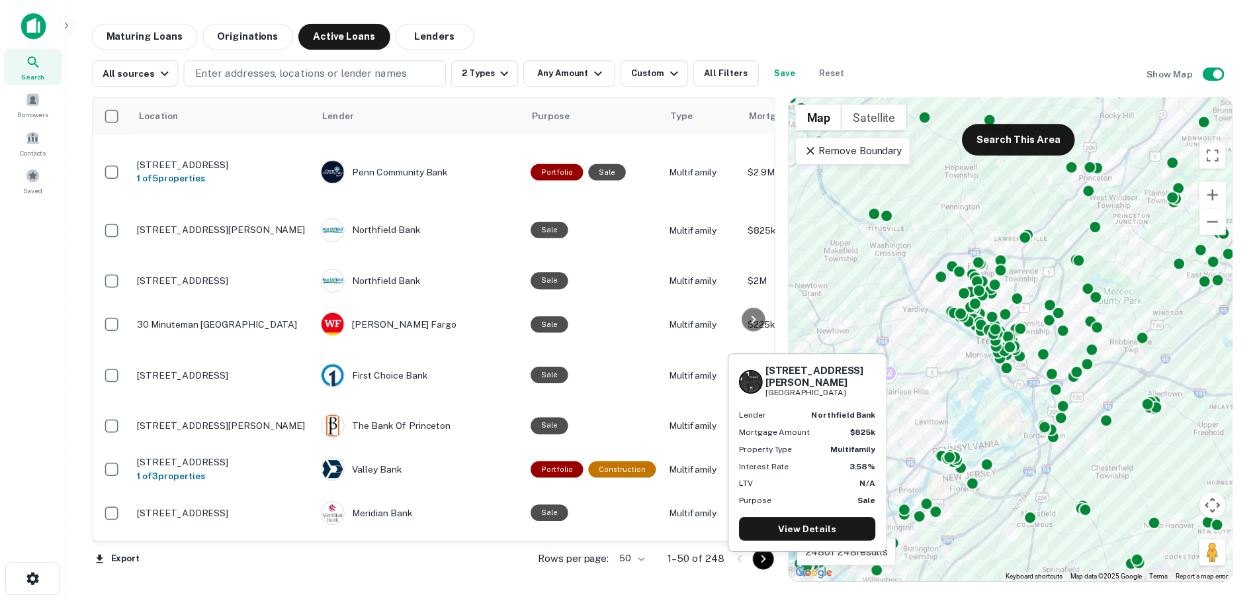
scroll to position [993, 0]
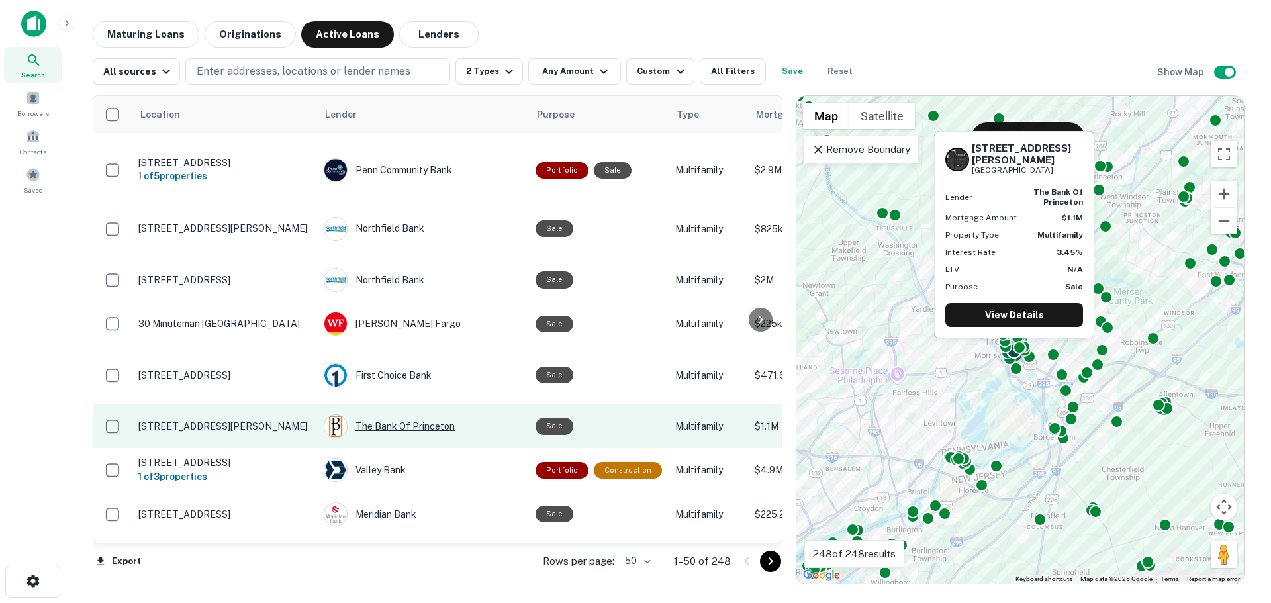
click at [403, 414] on div "The Bank Of Princeton" at bounding box center [423, 426] width 199 height 24
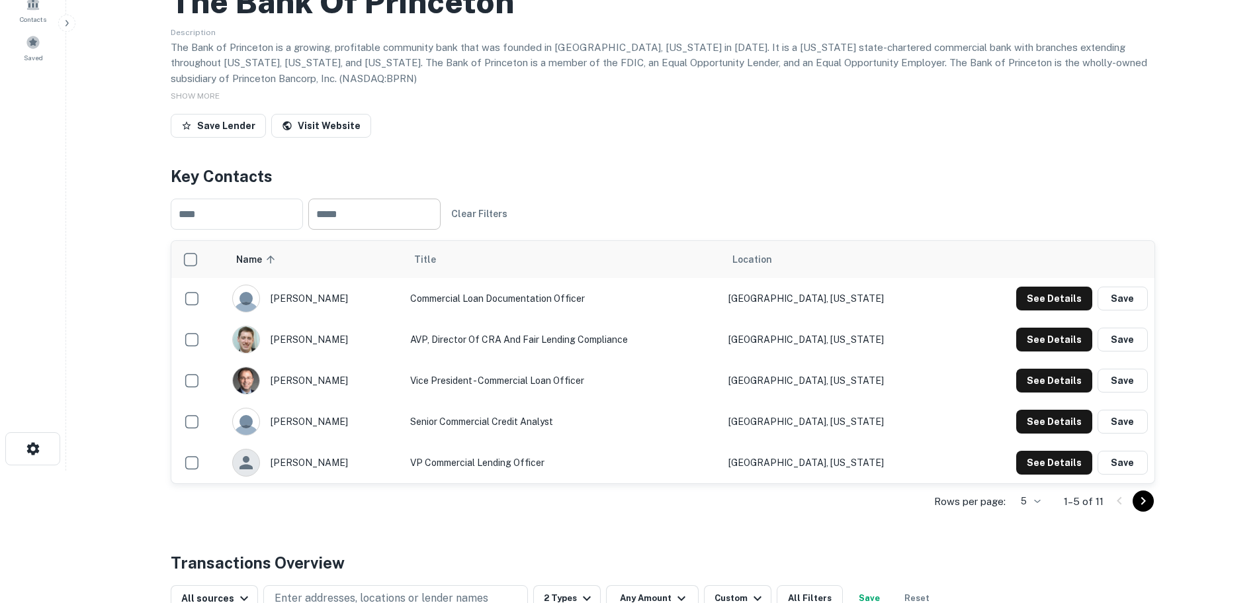
scroll to position [199, 0]
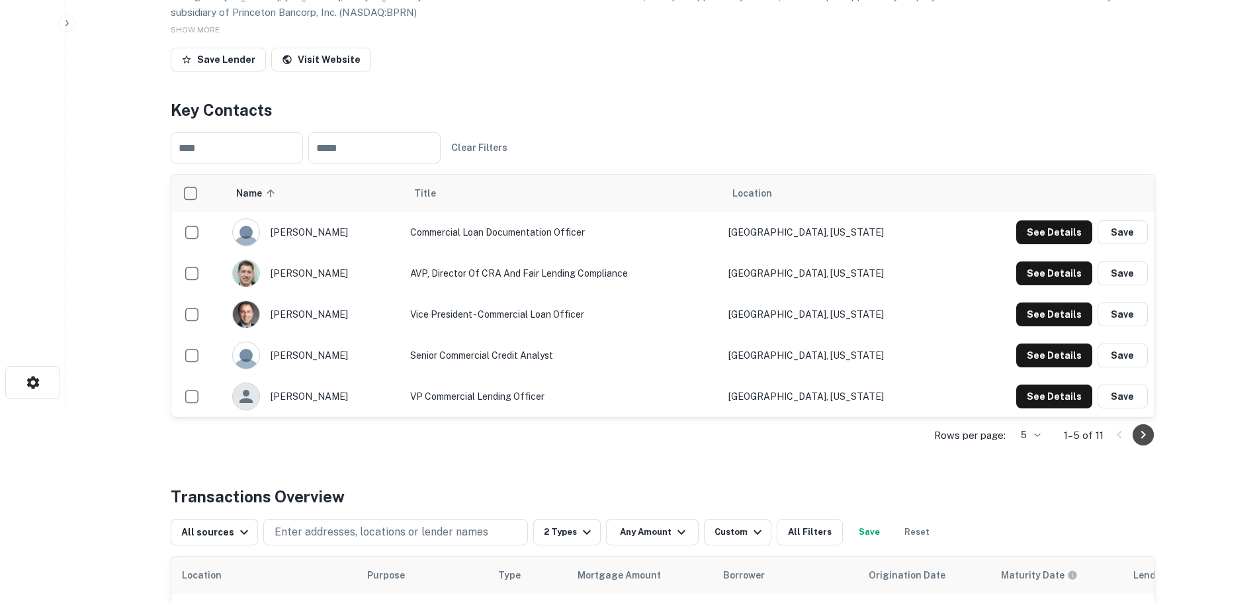
click at [1142, 436] on icon "Go to next page" at bounding box center [1144, 435] width 16 height 16
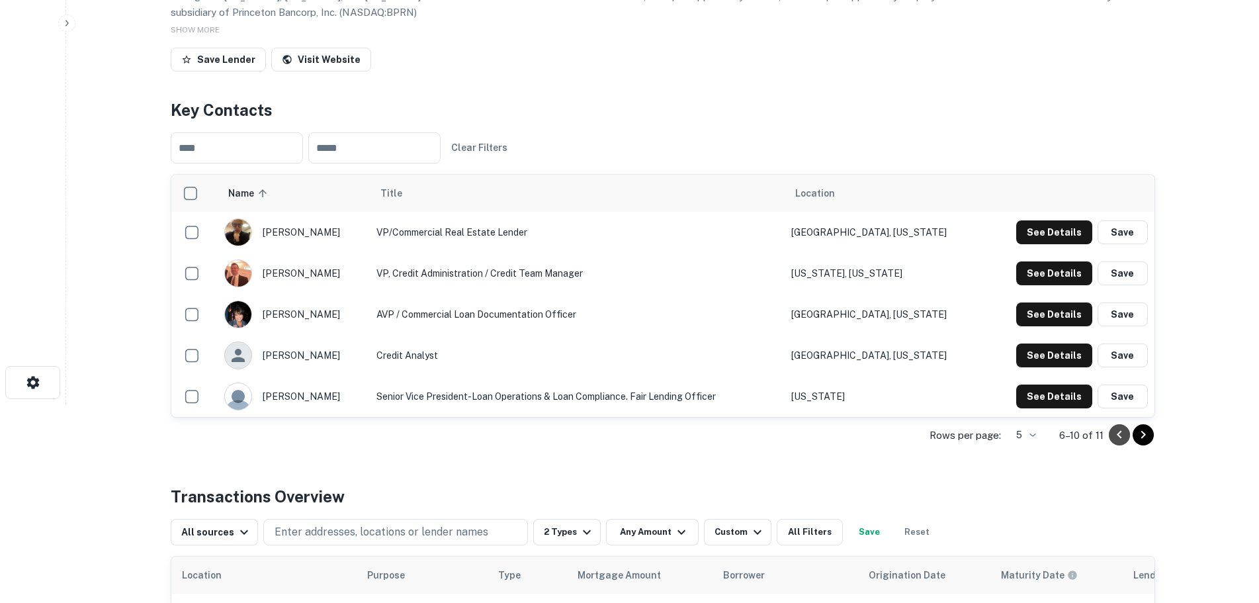
click at [1122, 441] on icon "Go to previous page" at bounding box center [1120, 435] width 16 height 16
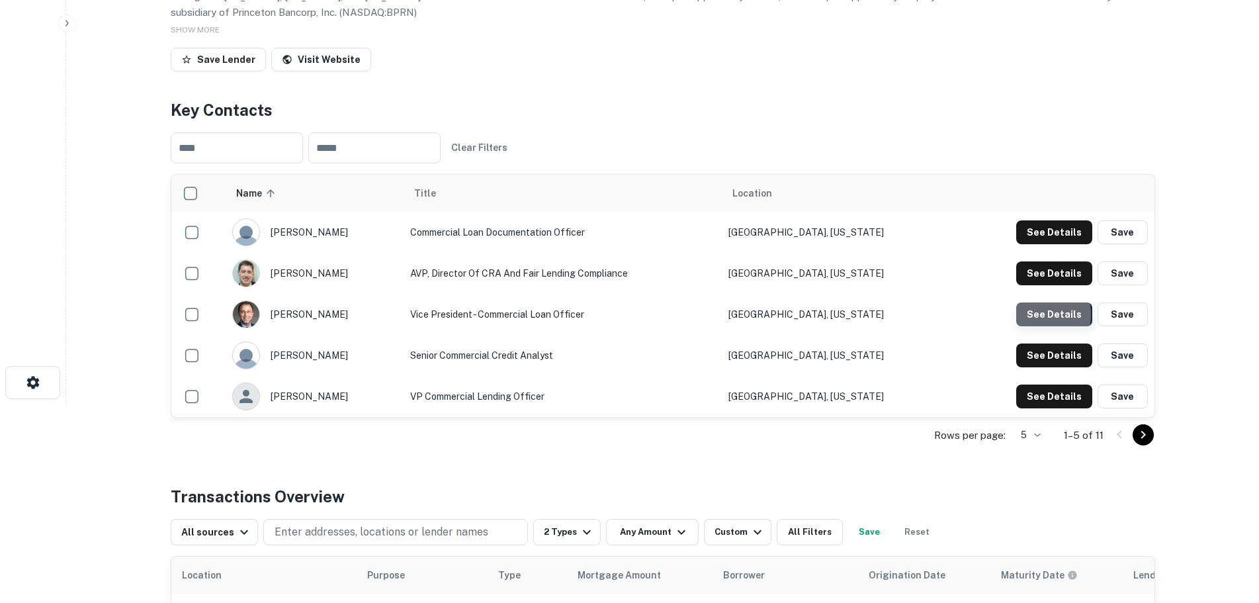
click at [1036, 315] on button "See Details" at bounding box center [1054, 314] width 76 height 24
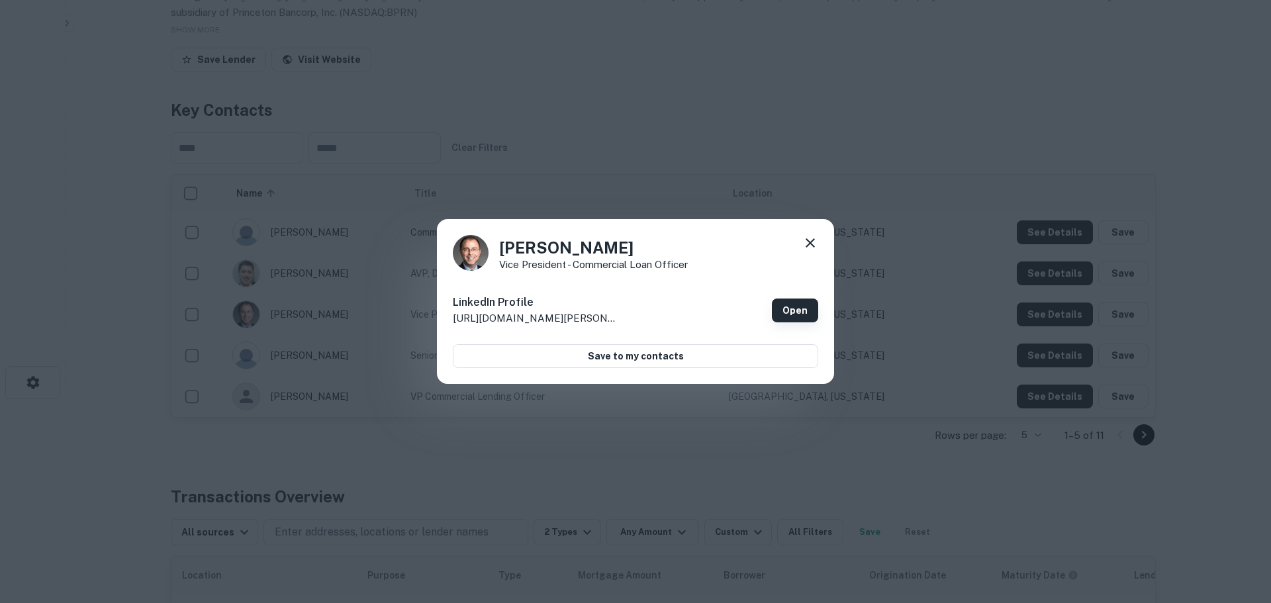
click at [783, 308] on link "Open" at bounding box center [795, 310] width 46 height 24
click at [802, 245] on icon at bounding box center [810, 243] width 16 height 16
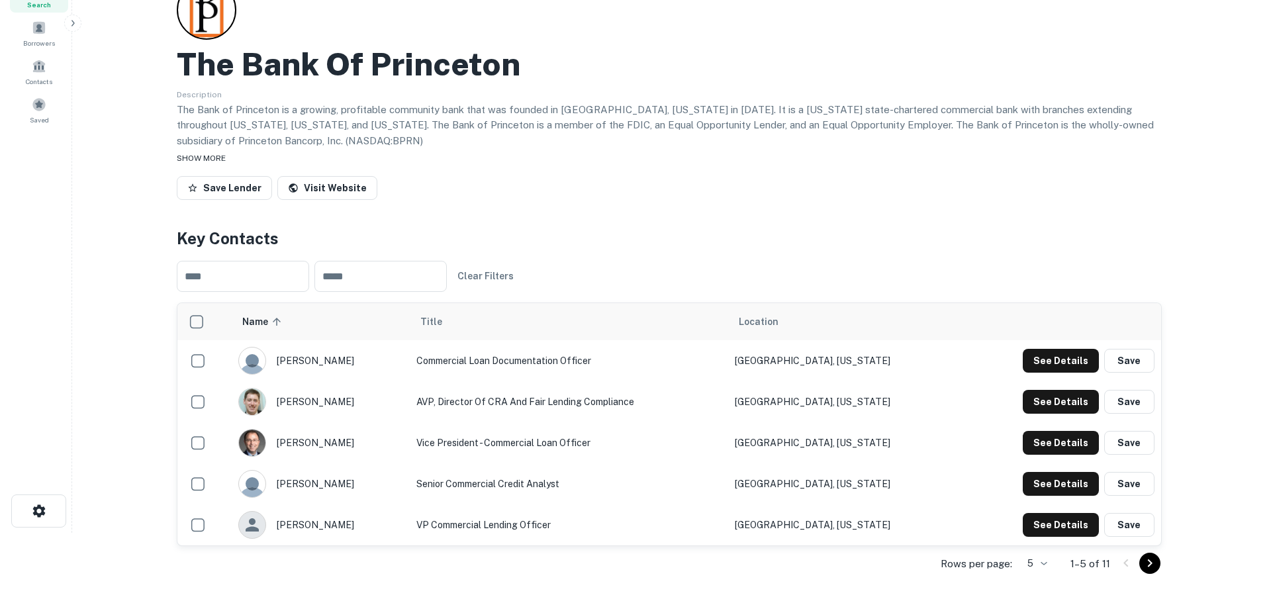
scroll to position [0, 0]
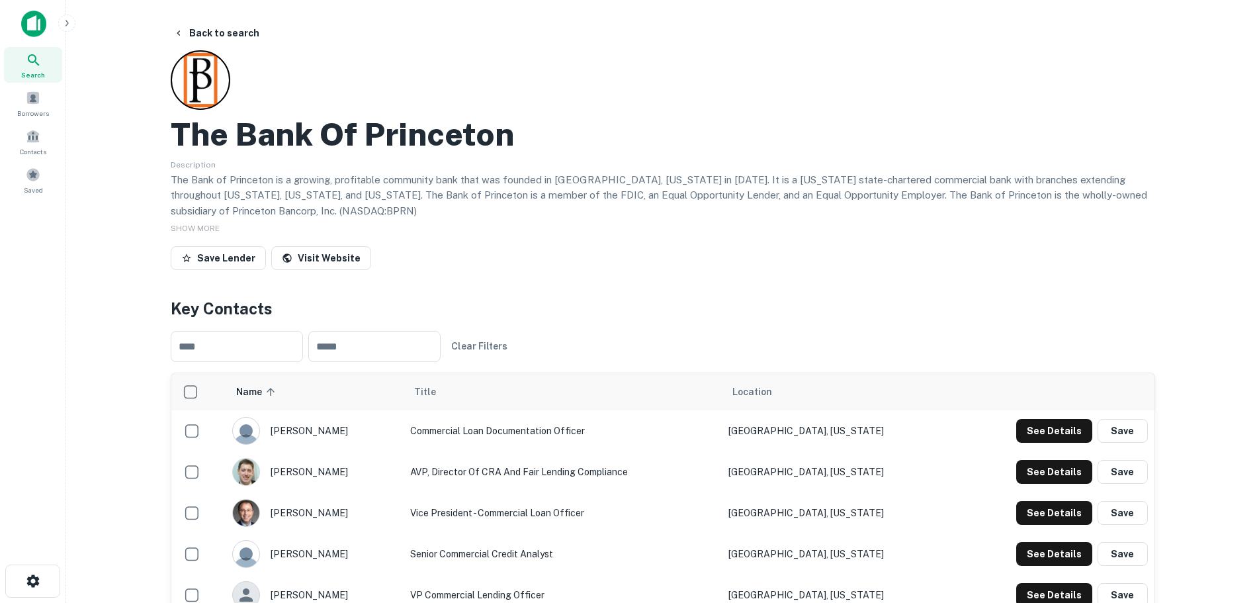
click at [41, 30] on img at bounding box center [33, 24] width 25 height 26
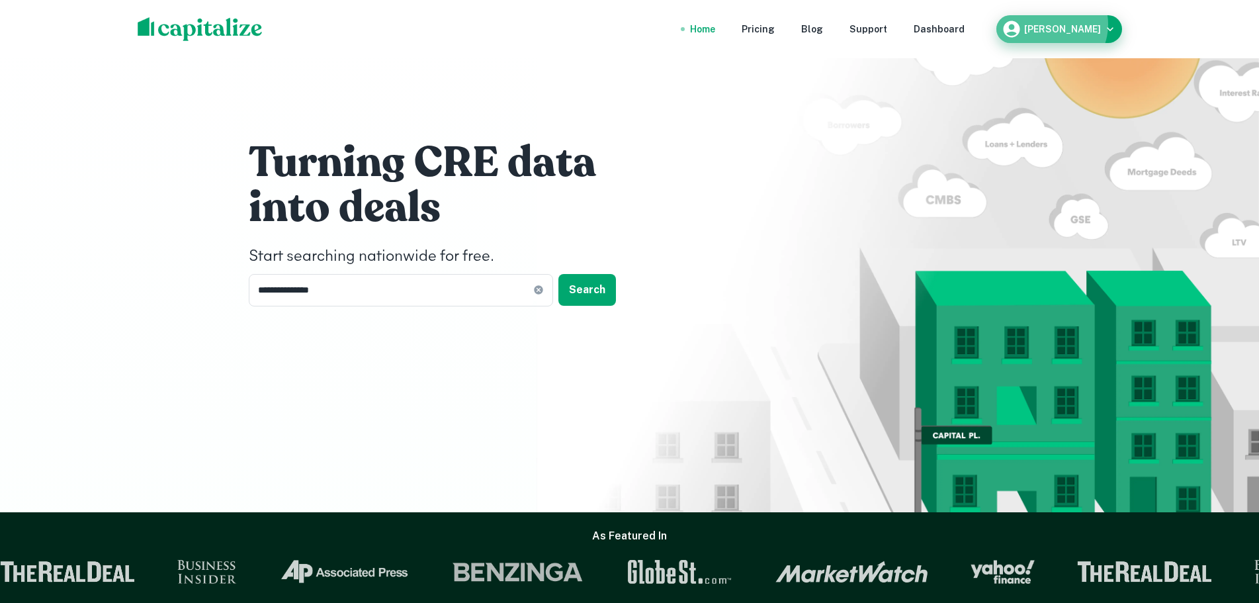
click at [1083, 24] on h6 "Irfan Raza" at bounding box center [1062, 28] width 77 height 9
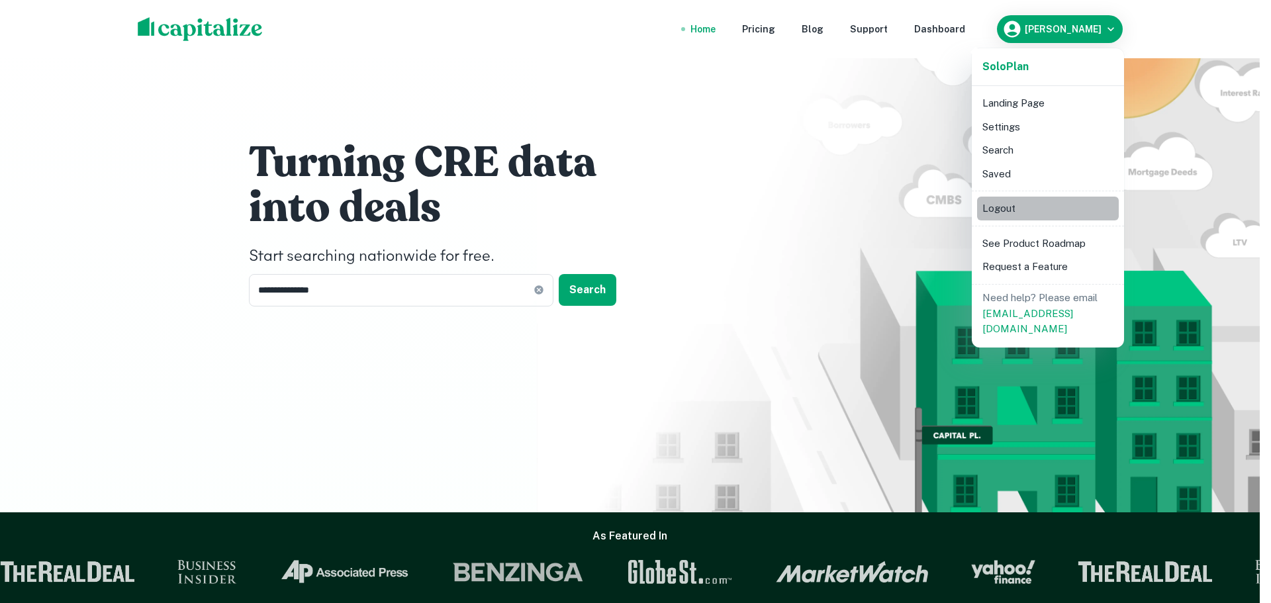
click at [1013, 204] on li "Logout" at bounding box center [1048, 209] width 142 height 24
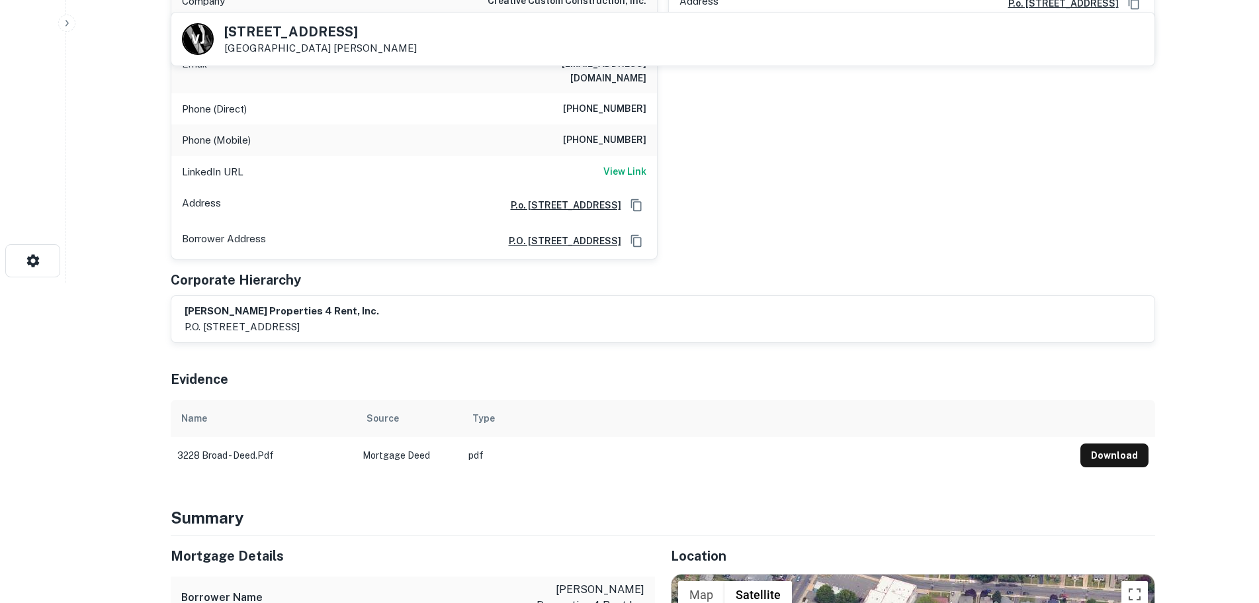
scroll to position [331, 0]
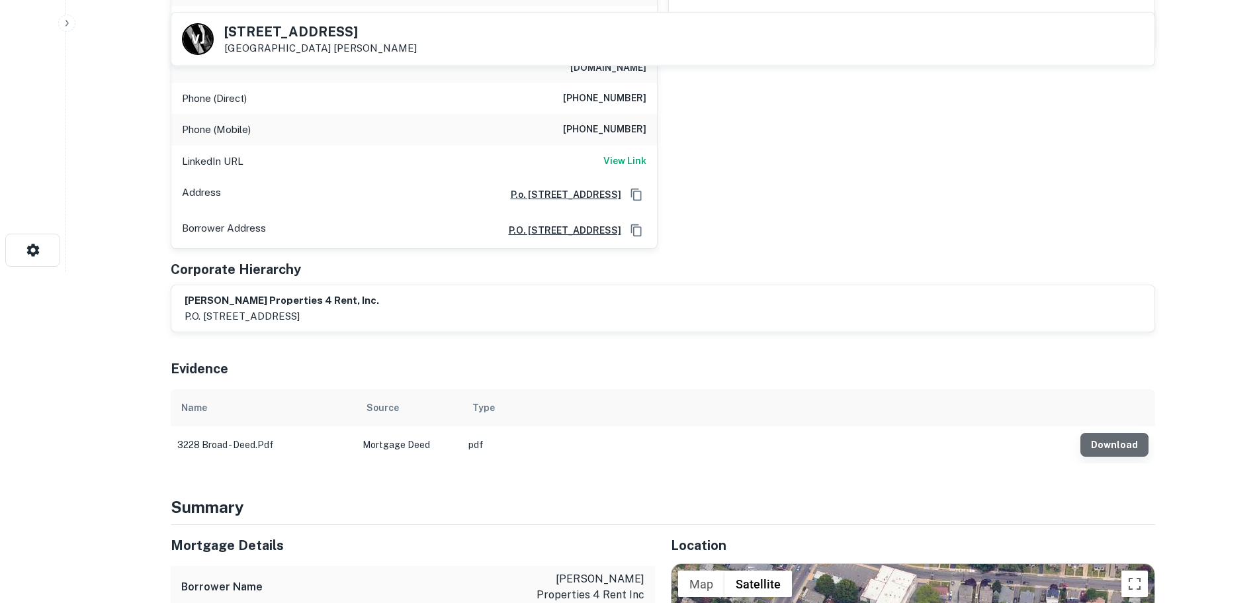
click at [1115, 437] on button "Download" at bounding box center [1115, 445] width 68 height 24
click at [732, 146] on div "vikram j. madan Full Name vikram j. madan Address P.o. Box 511, Allentown, NJ 0…" at bounding box center [907, 75] width 498 height 349
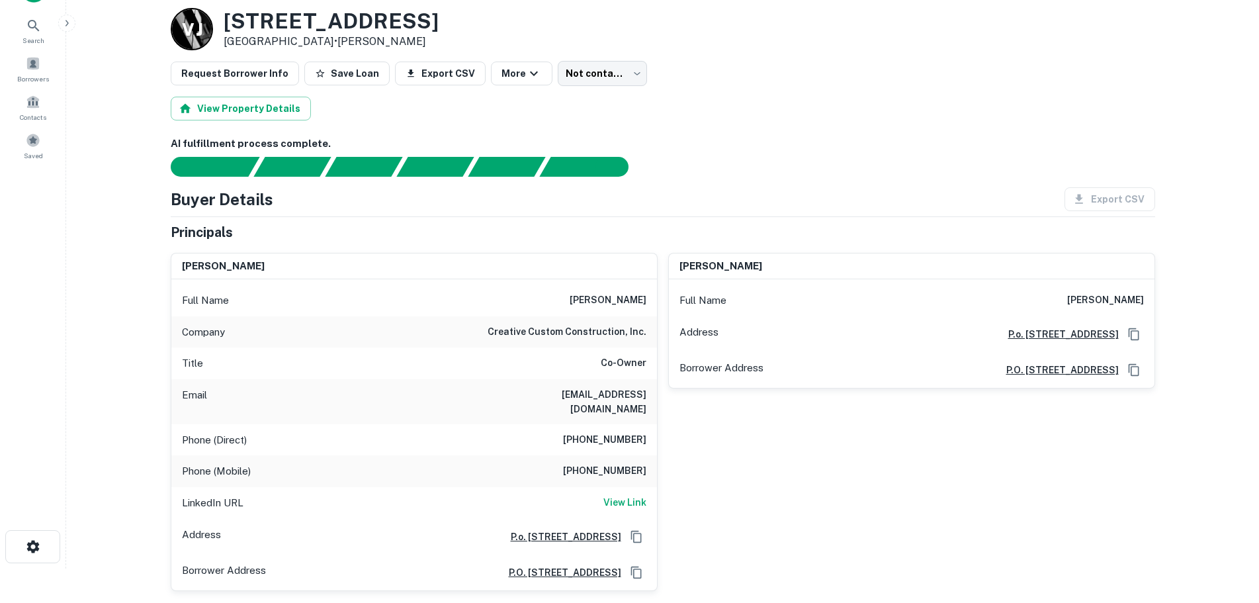
scroll to position [199, 0]
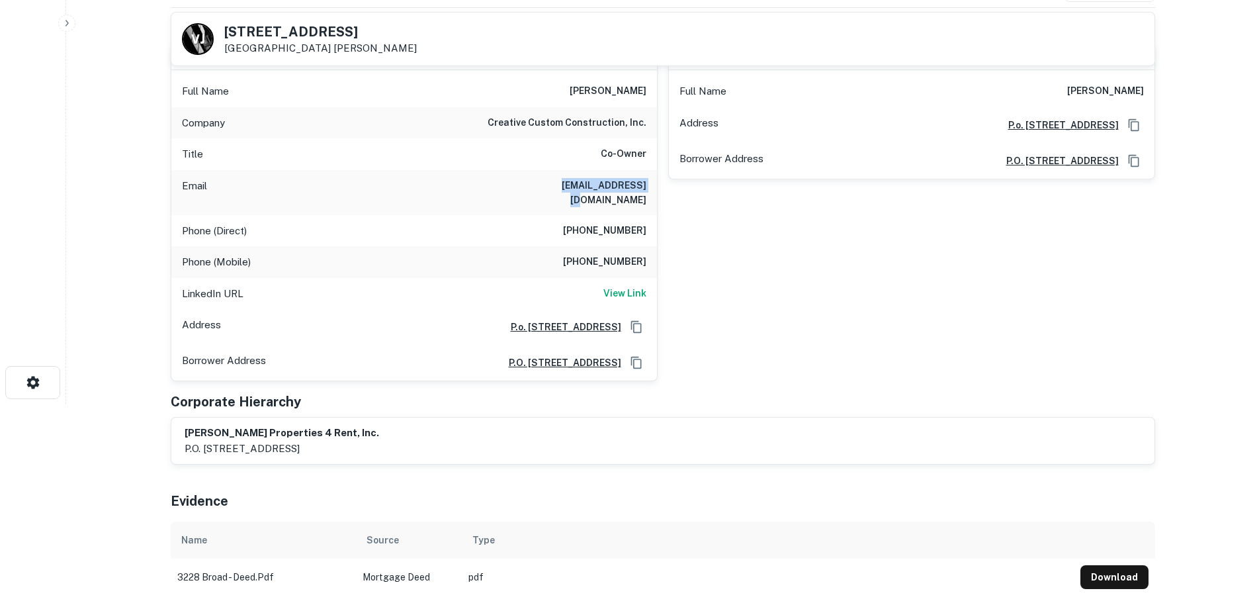
drag, startPoint x: 555, startPoint y: 185, endPoint x: 649, endPoint y: 185, distance: 94.0
click at [649, 185] on div "Email kjmadan@gmail.com" at bounding box center [414, 192] width 486 height 45
copy h6 "kjmadan@gmail.com"
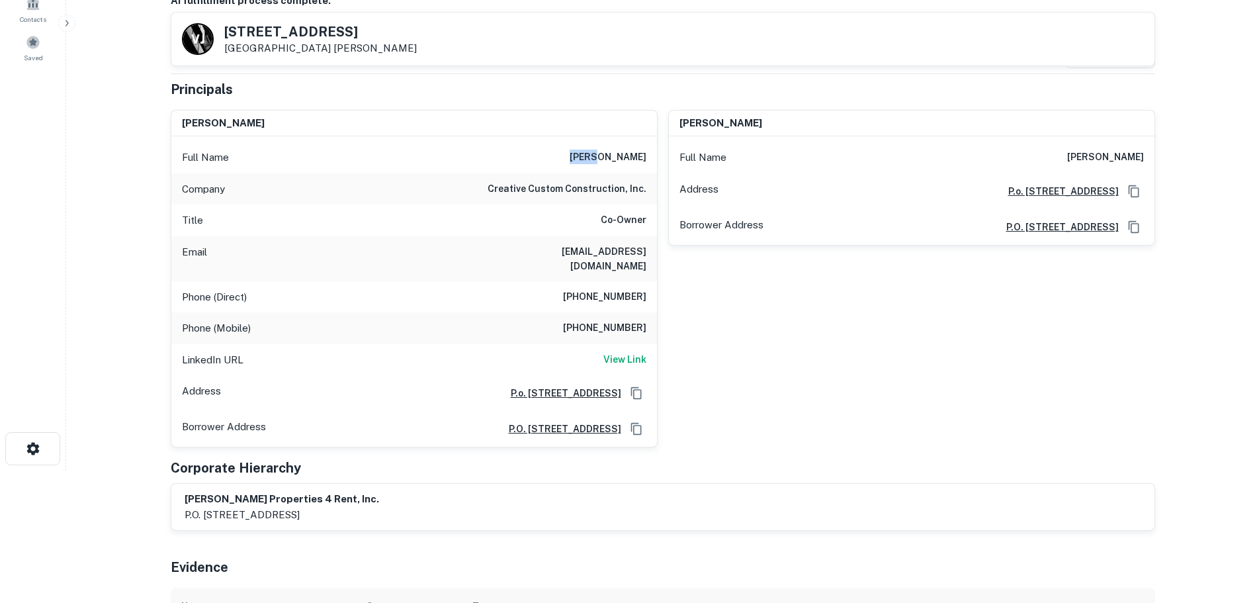
drag, startPoint x: 588, startPoint y: 160, endPoint x: 612, endPoint y: 156, distance: 24.9
click at [612, 156] on div "Full Name karan madan" at bounding box center [414, 158] width 486 height 32
copy h6 "karan"
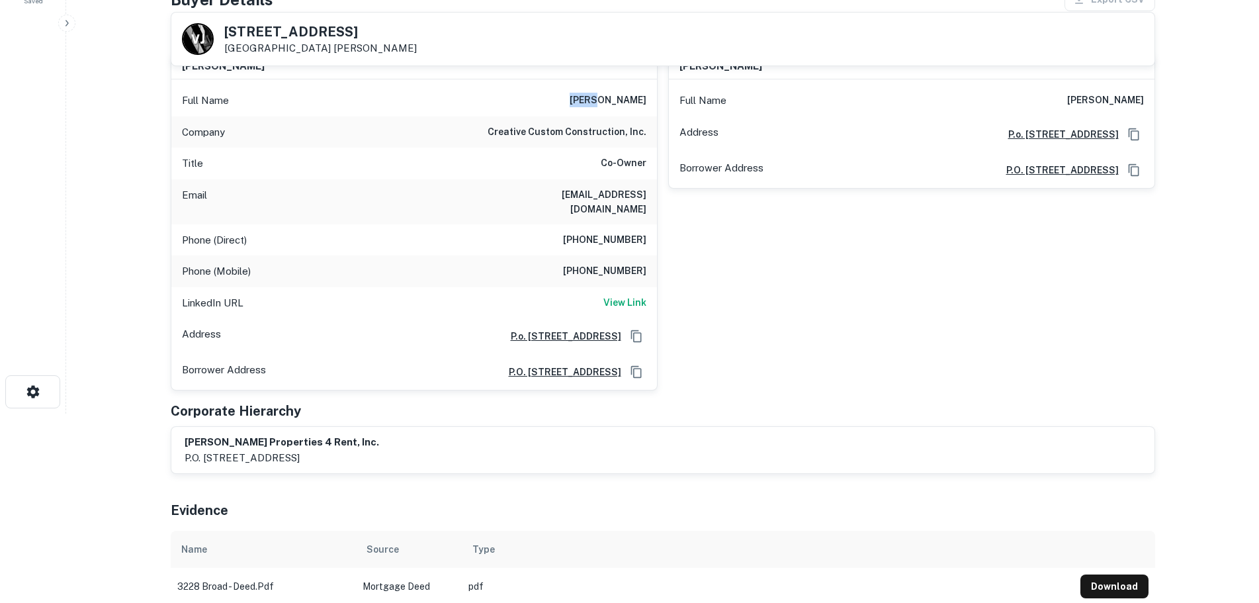
scroll to position [397, 0]
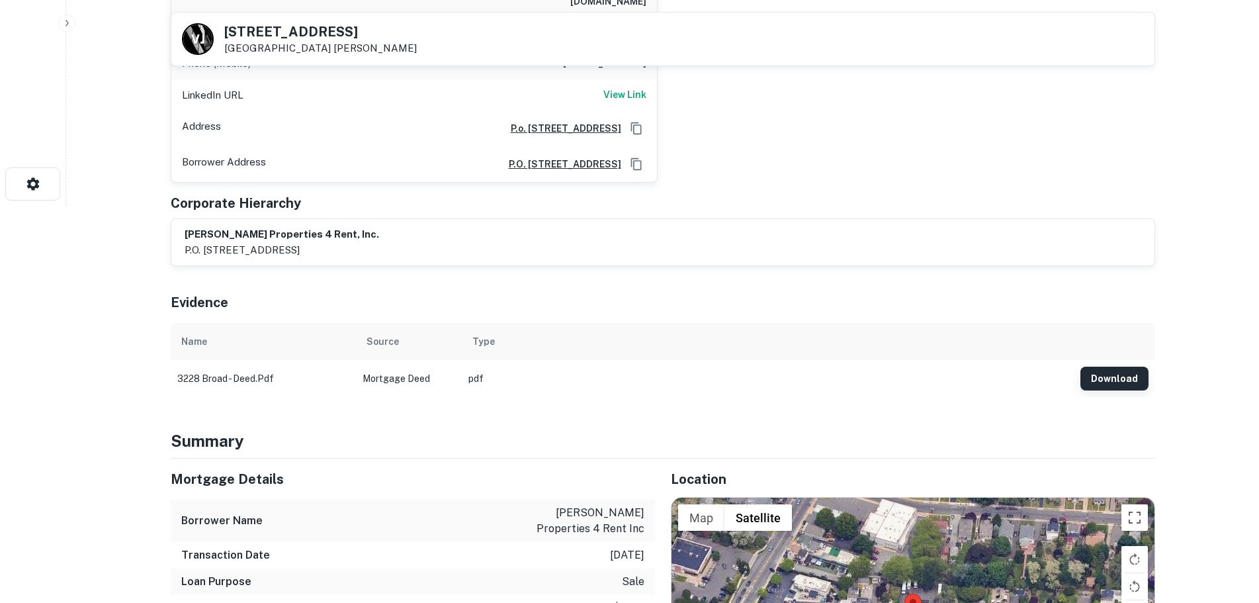
click at [1108, 367] on button "Download" at bounding box center [1115, 379] width 68 height 24
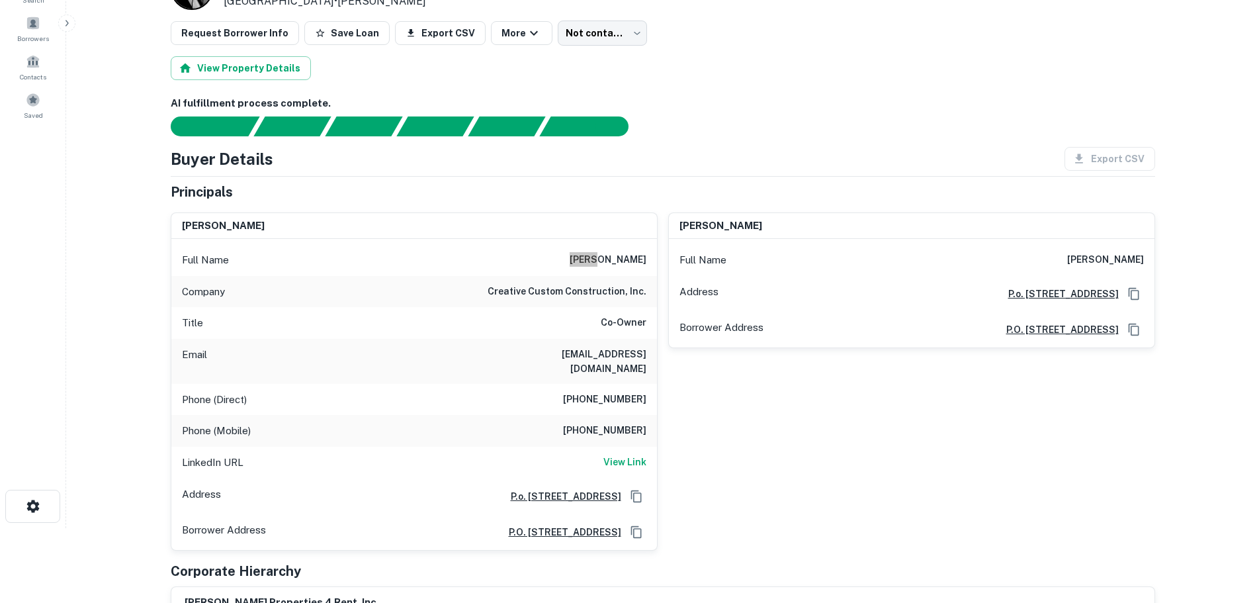
scroll to position [0, 0]
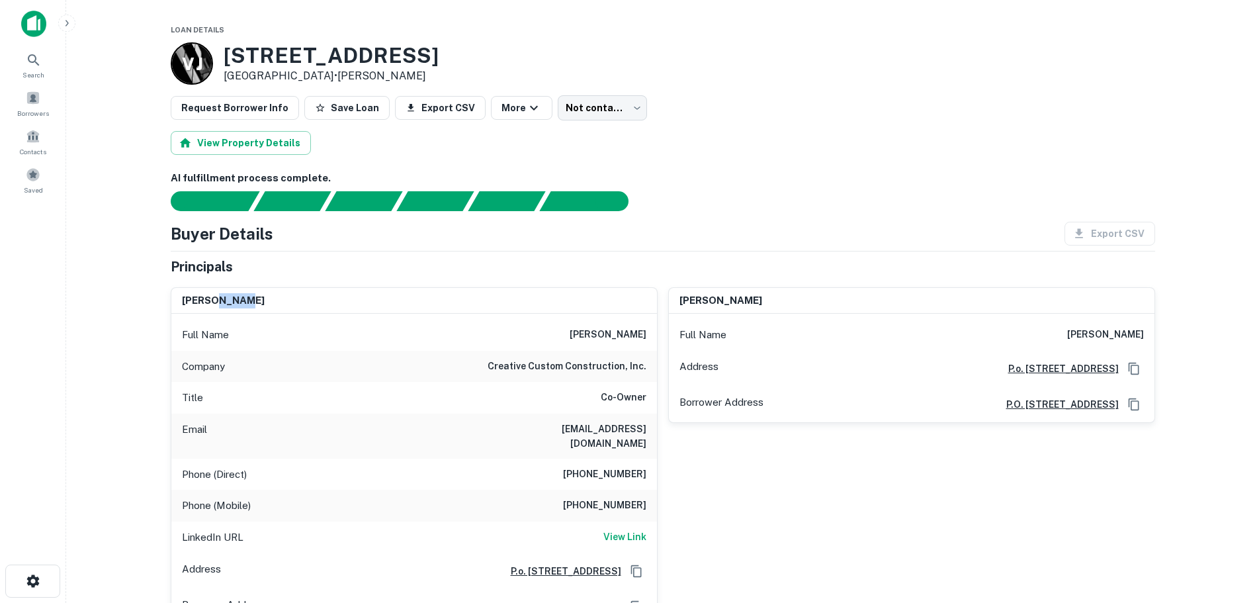
drag, startPoint x: 212, startPoint y: 300, endPoint x: 254, endPoint y: 300, distance: 42.4
click at [254, 300] on div "karan madan" at bounding box center [414, 301] width 486 height 26
copy h6 "madan"
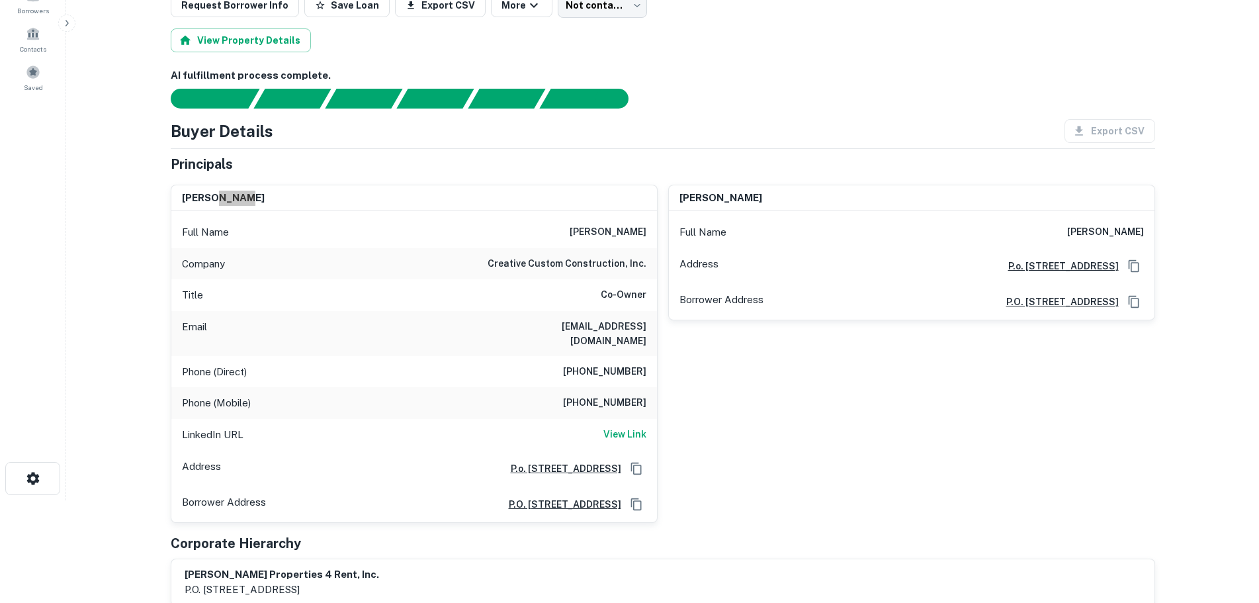
scroll to position [132, 0]
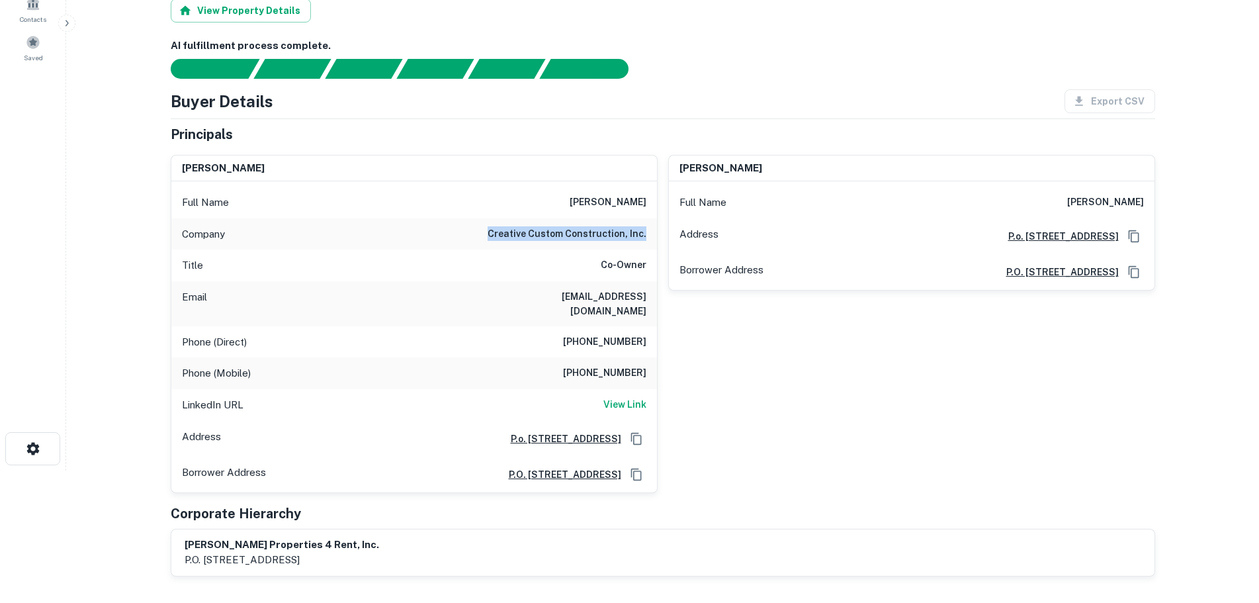
drag, startPoint x: 493, startPoint y: 234, endPoint x: 651, endPoint y: 232, distance: 158.2
click at [651, 232] on div "Company creative custom construction, inc." at bounding box center [414, 234] width 486 height 32
copy h6 "creative custom construction, inc."
